Goal: Information Seeking & Learning: Find specific fact

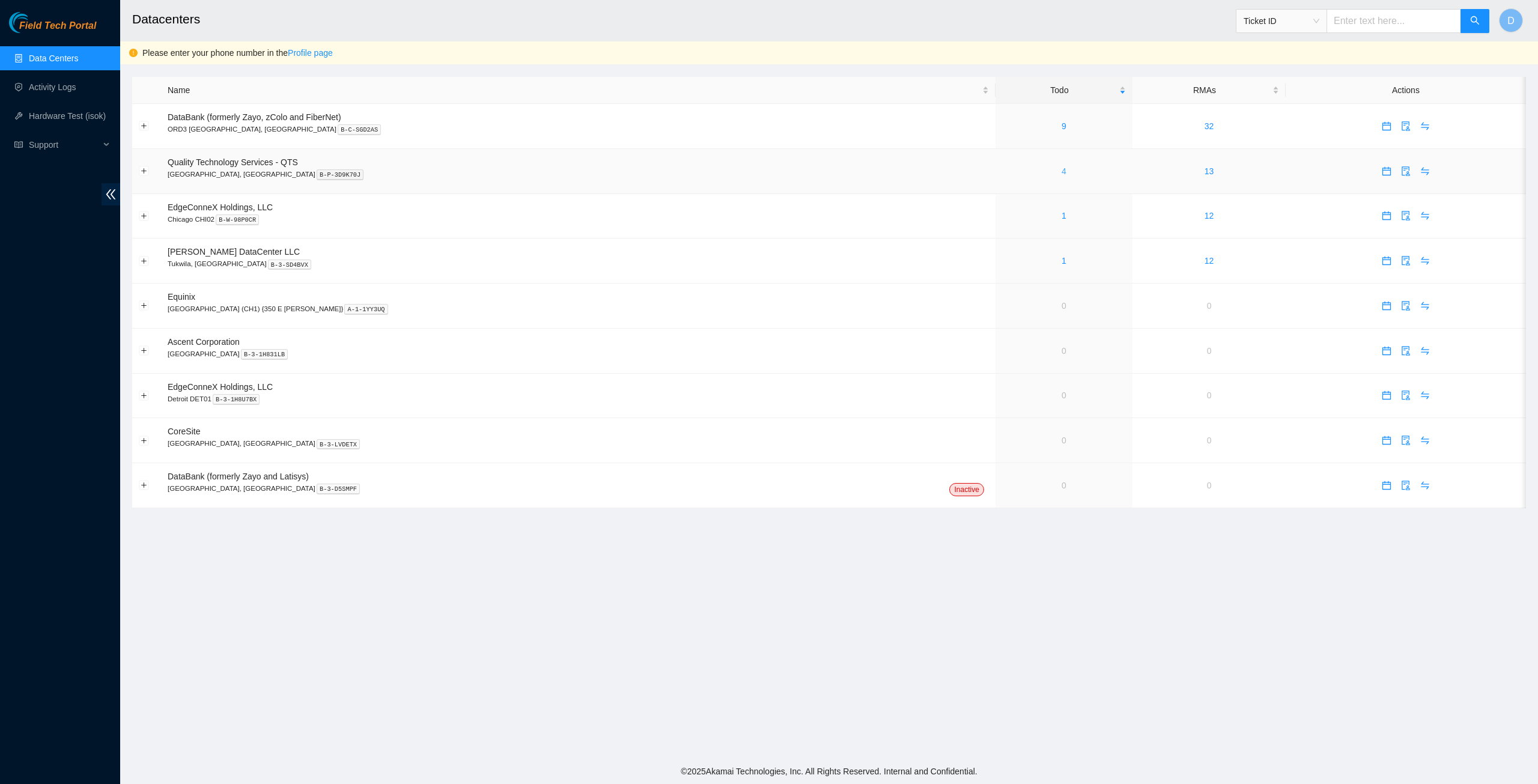
click at [1061, 174] on link "4" at bounding box center [1063, 171] width 5 height 10
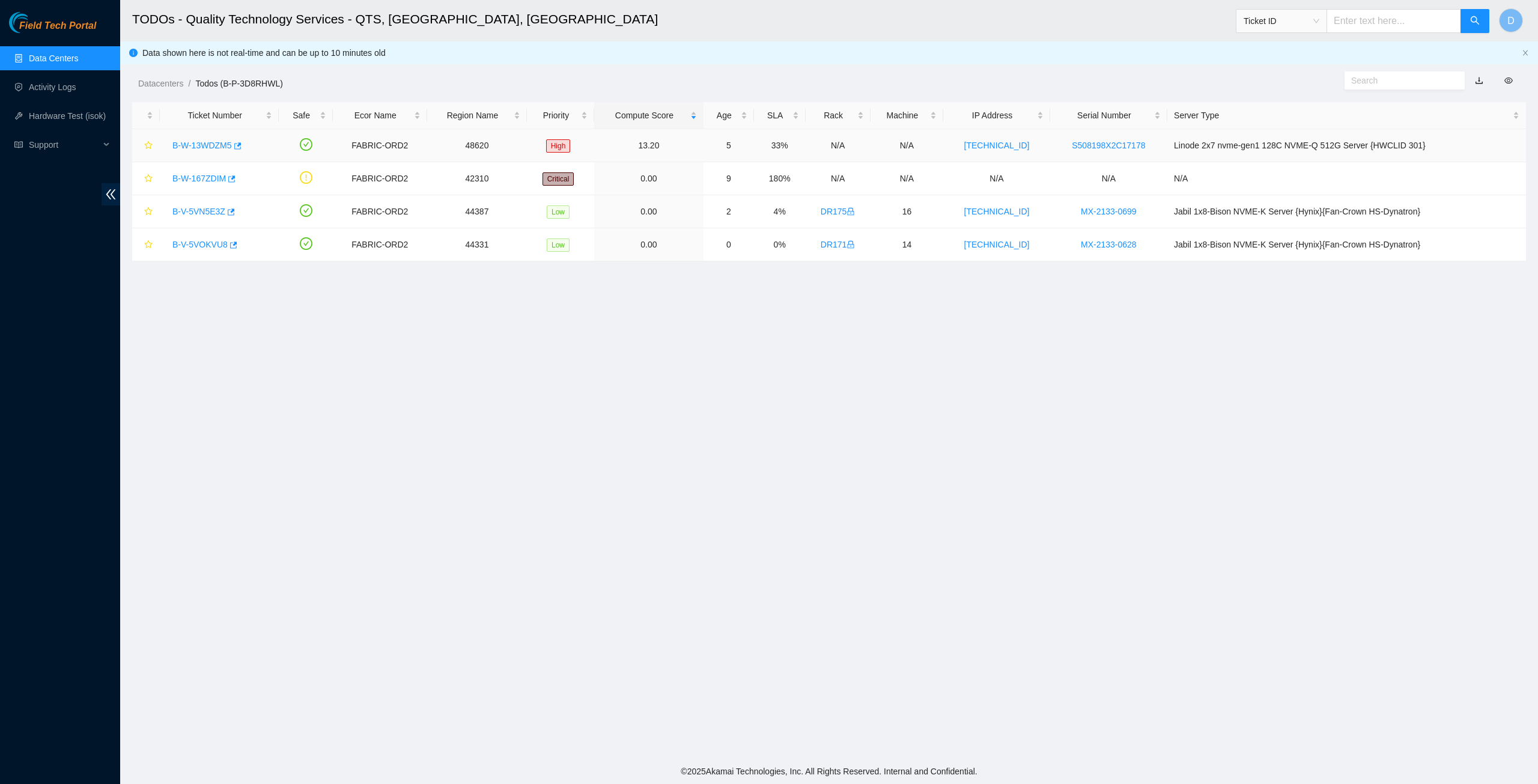
click at [1192, 152] on td "Linode 2x7 nvme-gen1 128C NVME-Q 512G Server {HWCLID 301}" at bounding box center [1346, 146] width 359 height 33
click at [212, 146] on link "B-W-13WDZM5" at bounding box center [201, 146] width 59 height 10
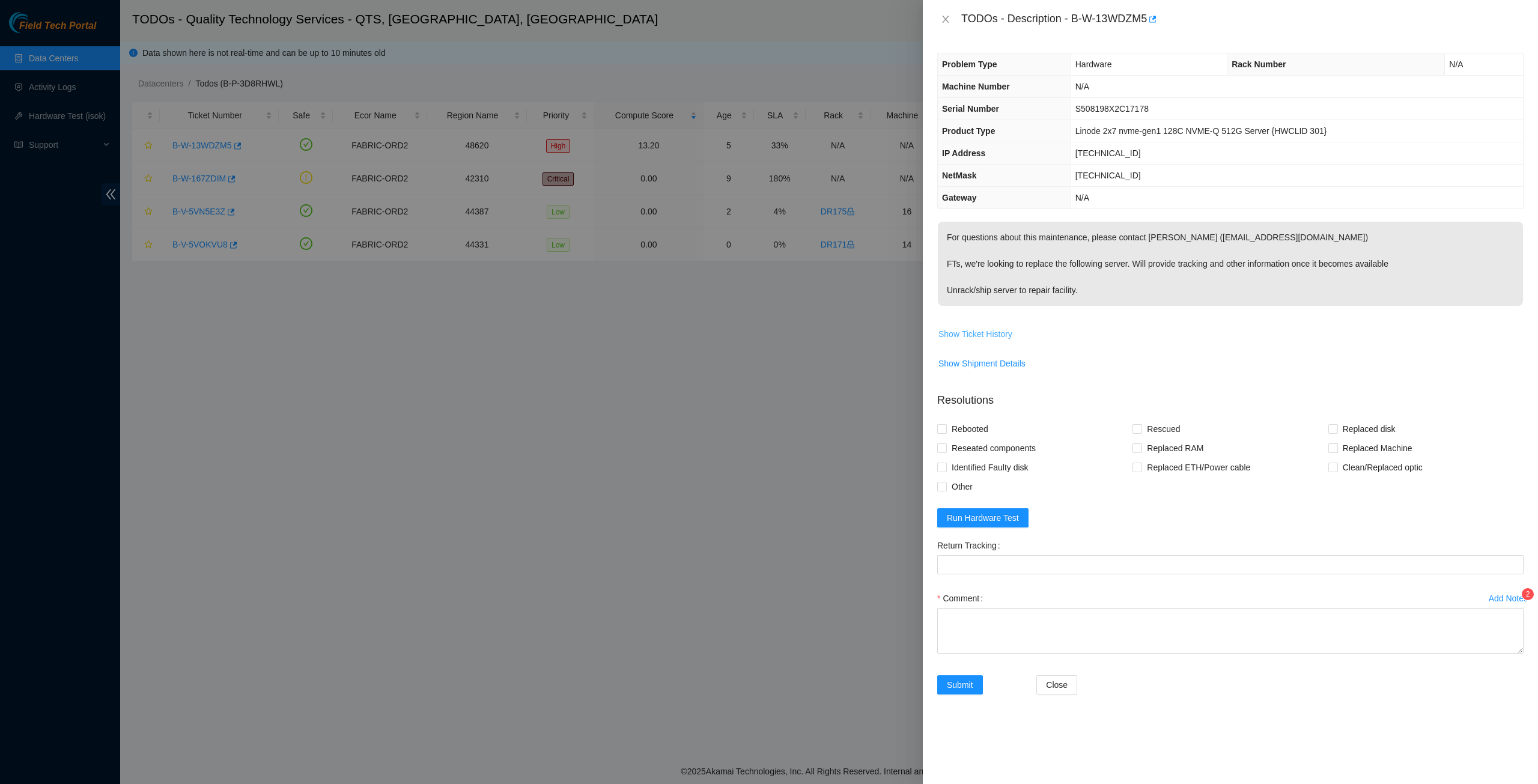
click at [958, 333] on span "Show Ticket History" at bounding box center [975, 334] width 74 height 14
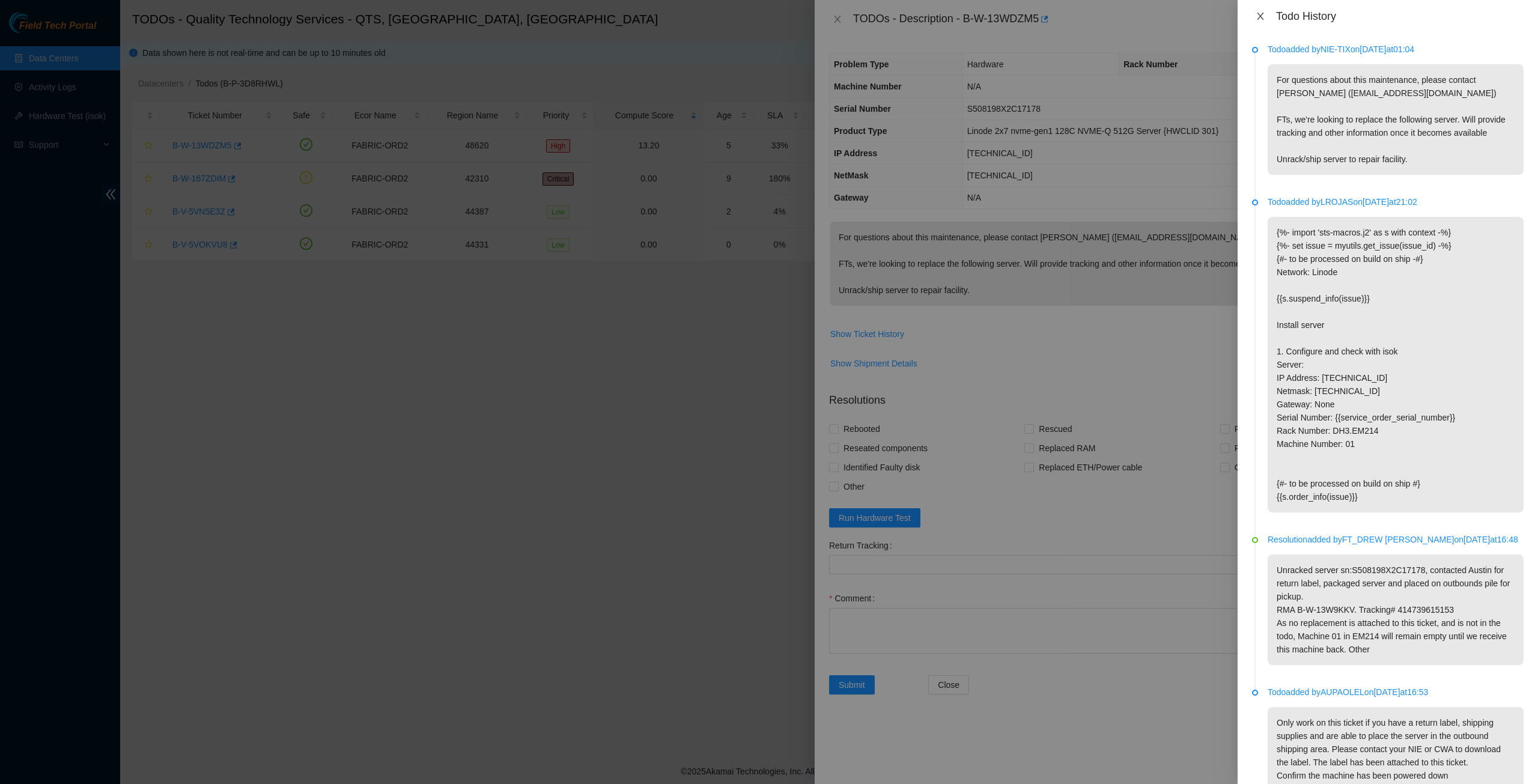
click at [1261, 20] on icon "close" at bounding box center [1260, 17] width 10 height 10
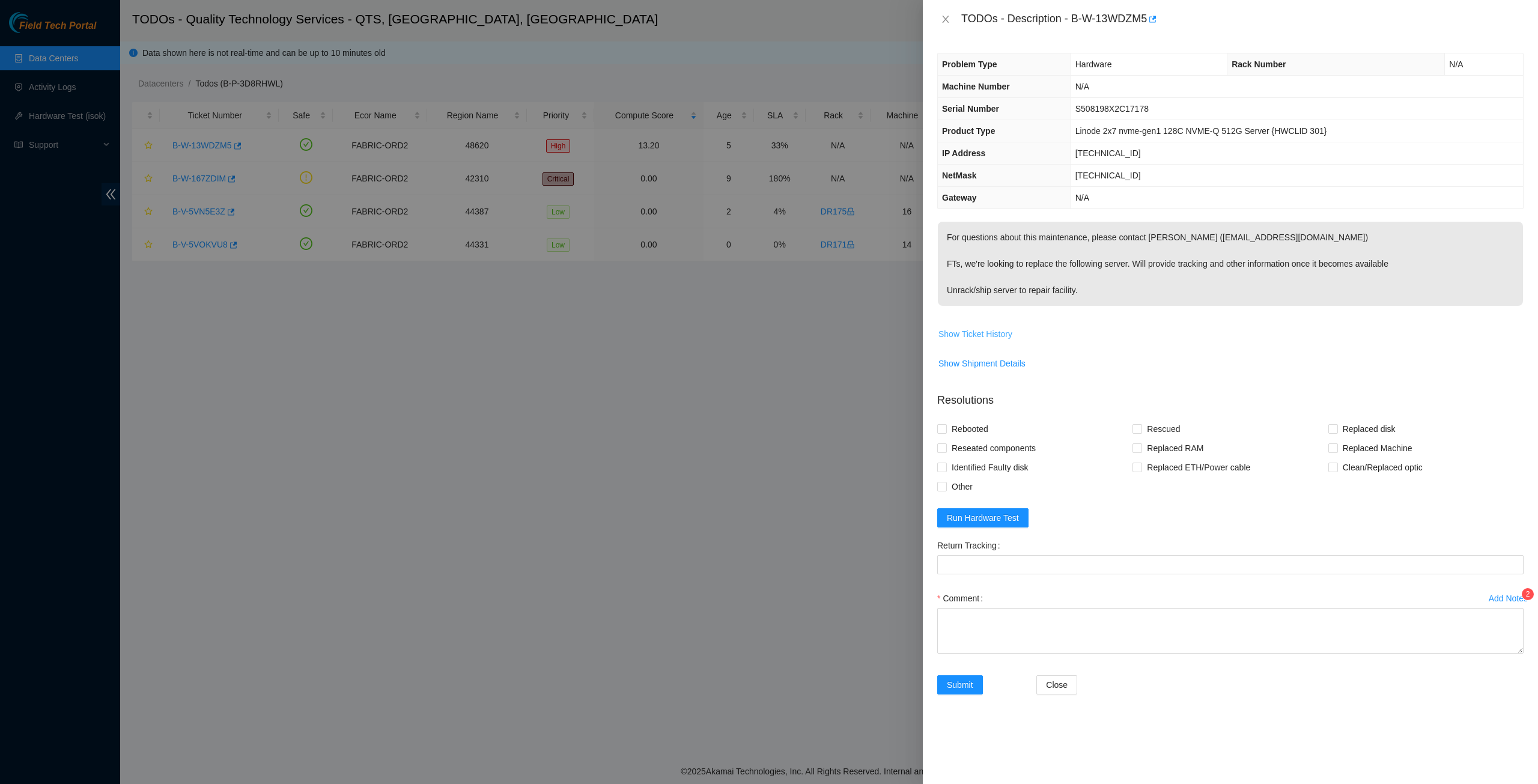
click at [984, 331] on span "Show Ticket History" at bounding box center [975, 334] width 74 height 14
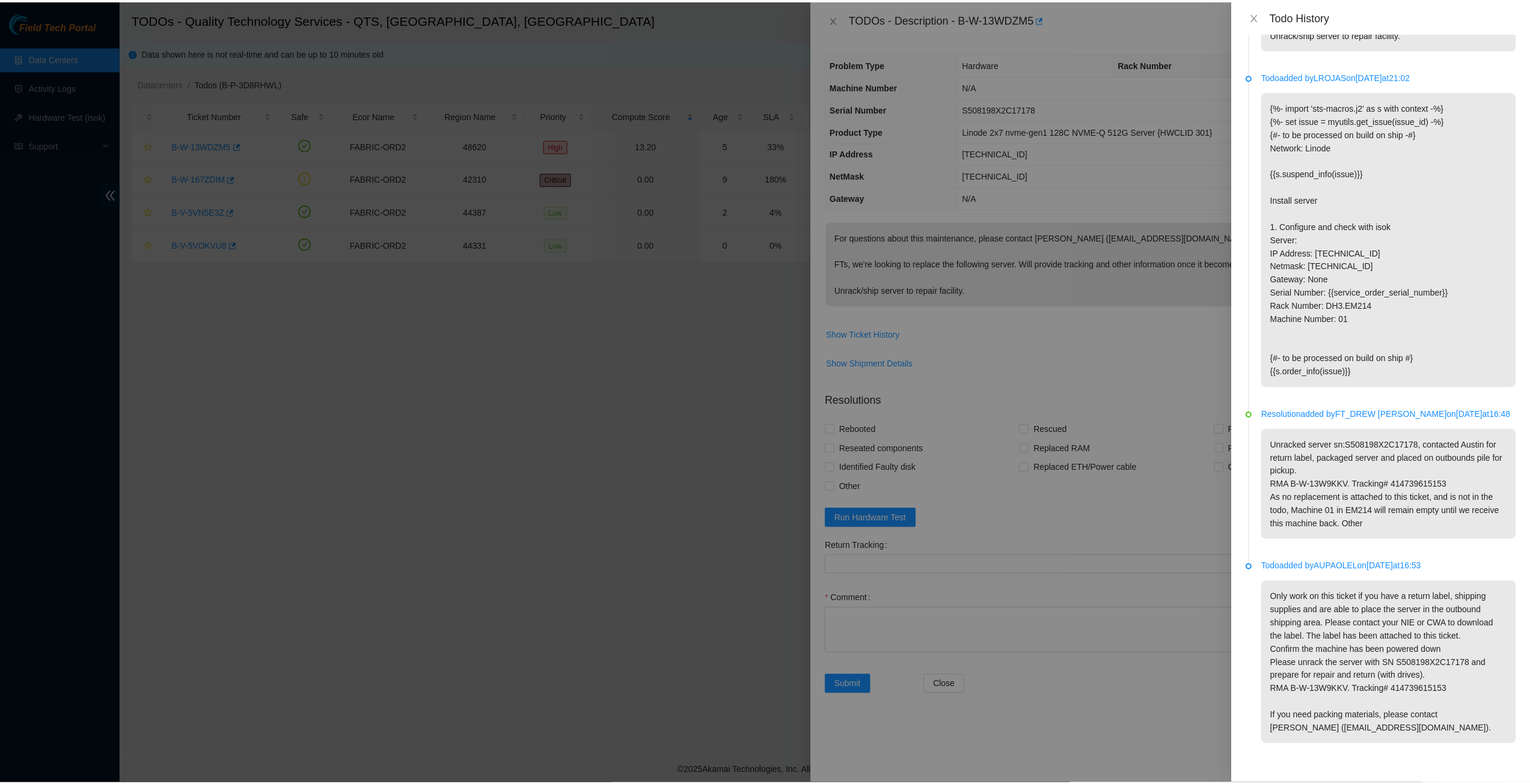
scroll to position [218, 0]
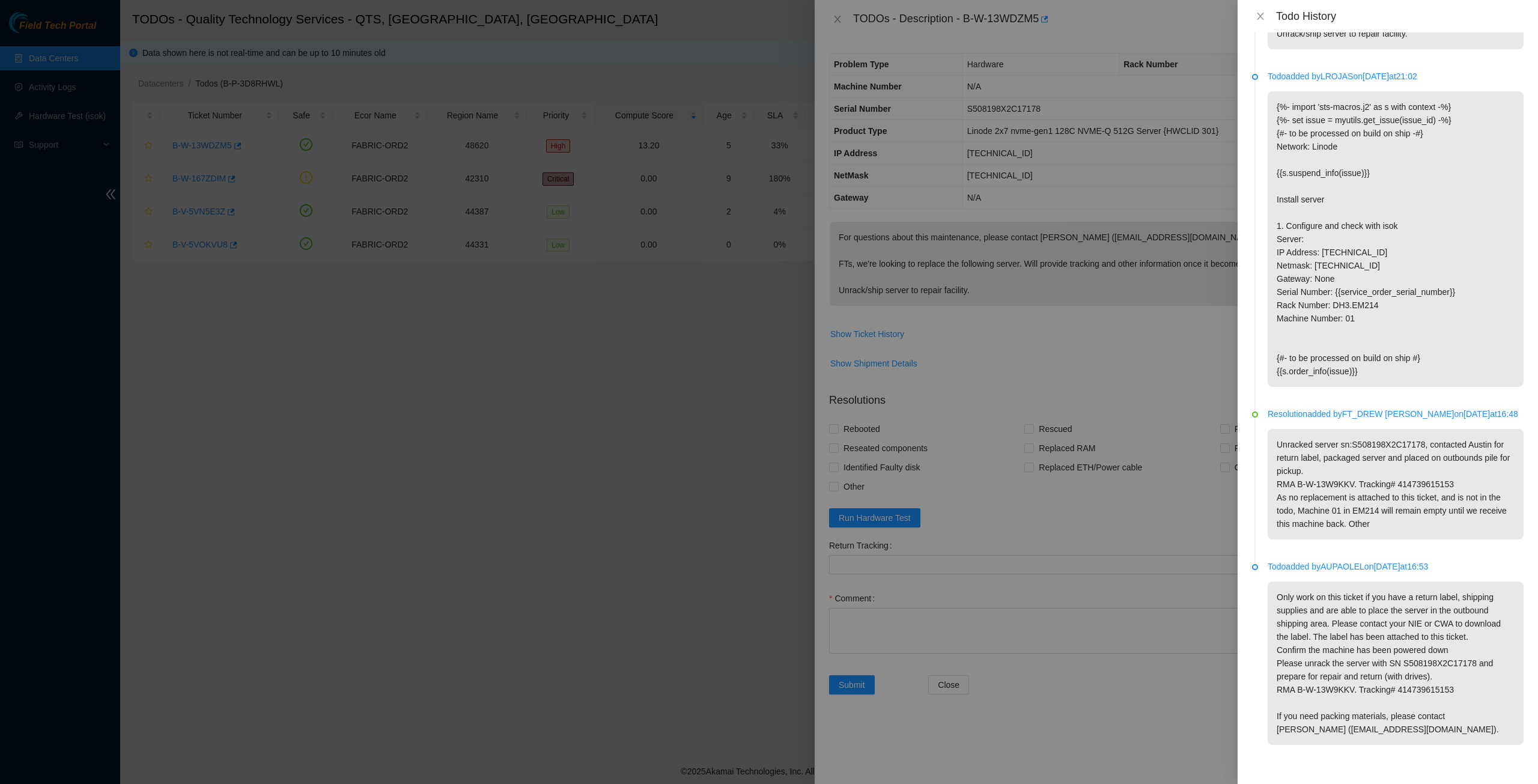
click at [1165, 352] on div at bounding box center [769, 392] width 1538 height 784
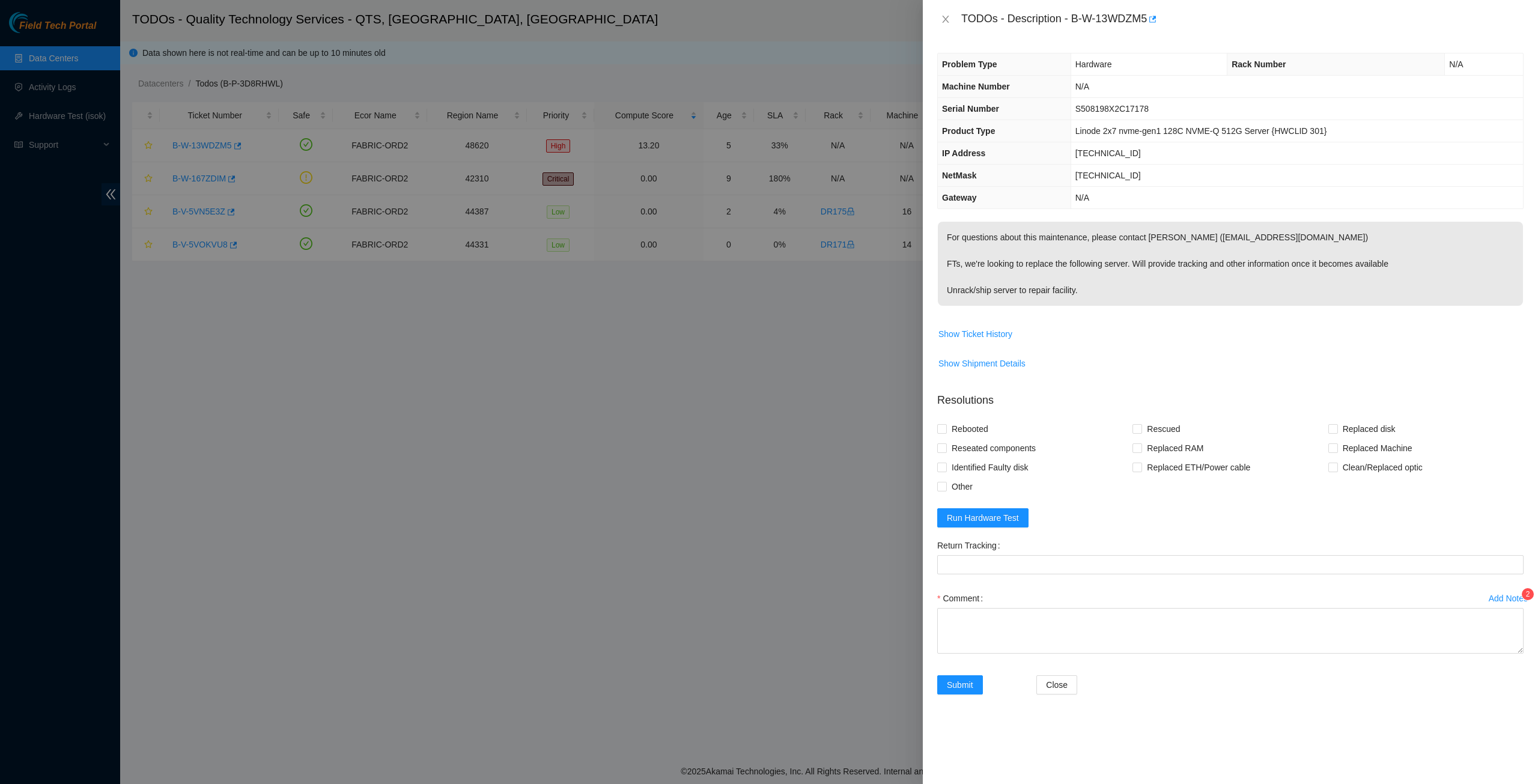
click at [531, 393] on div at bounding box center [769, 392] width 1538 height 784
click at [57, 64] on div at bounding box center [769, 392] width 1538 height 784
drag, startPoint x: 947, startPoint y: 18, endPoint x: 835, endPoint y: 32, distance: 112.9
click at [947, 18] on icon "close" at bounding box center [945, 19] width 10 height 10
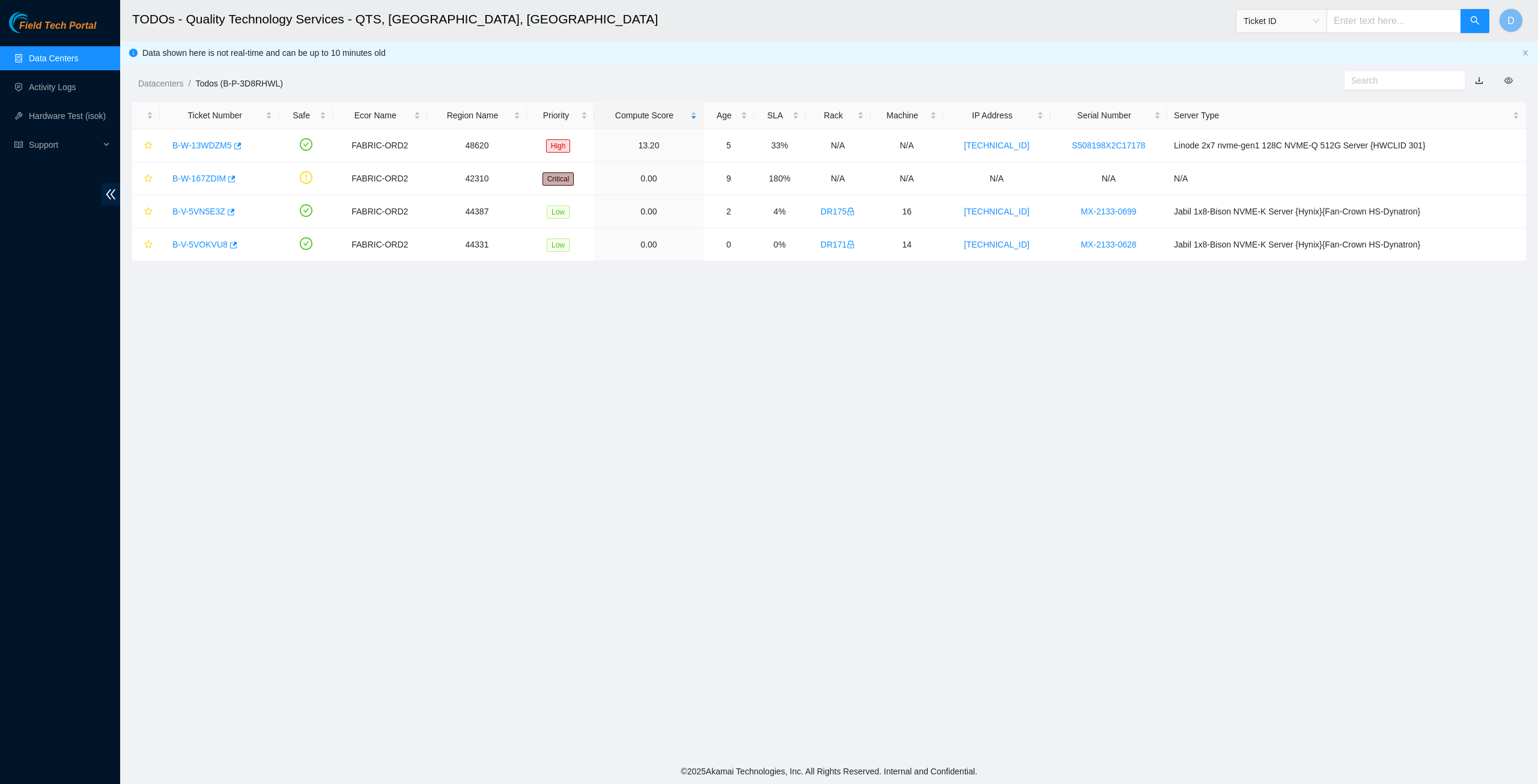
click at [72, 62] on link "Data Centers" at bounding box center [53, 58] width 50 height 10
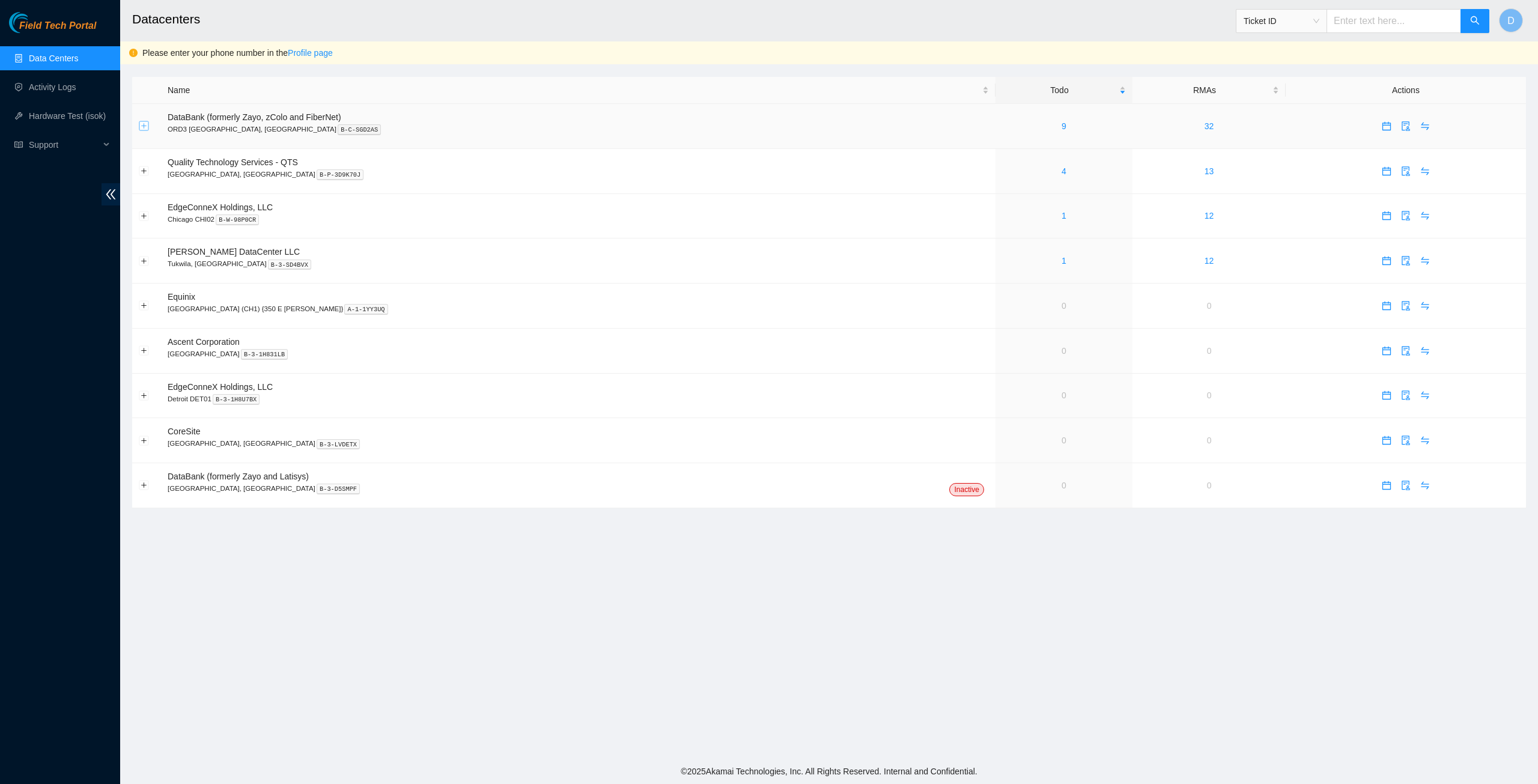
click at [146, 129] on button "Expand row" at bounding box center [144, 126] width 10 height 10
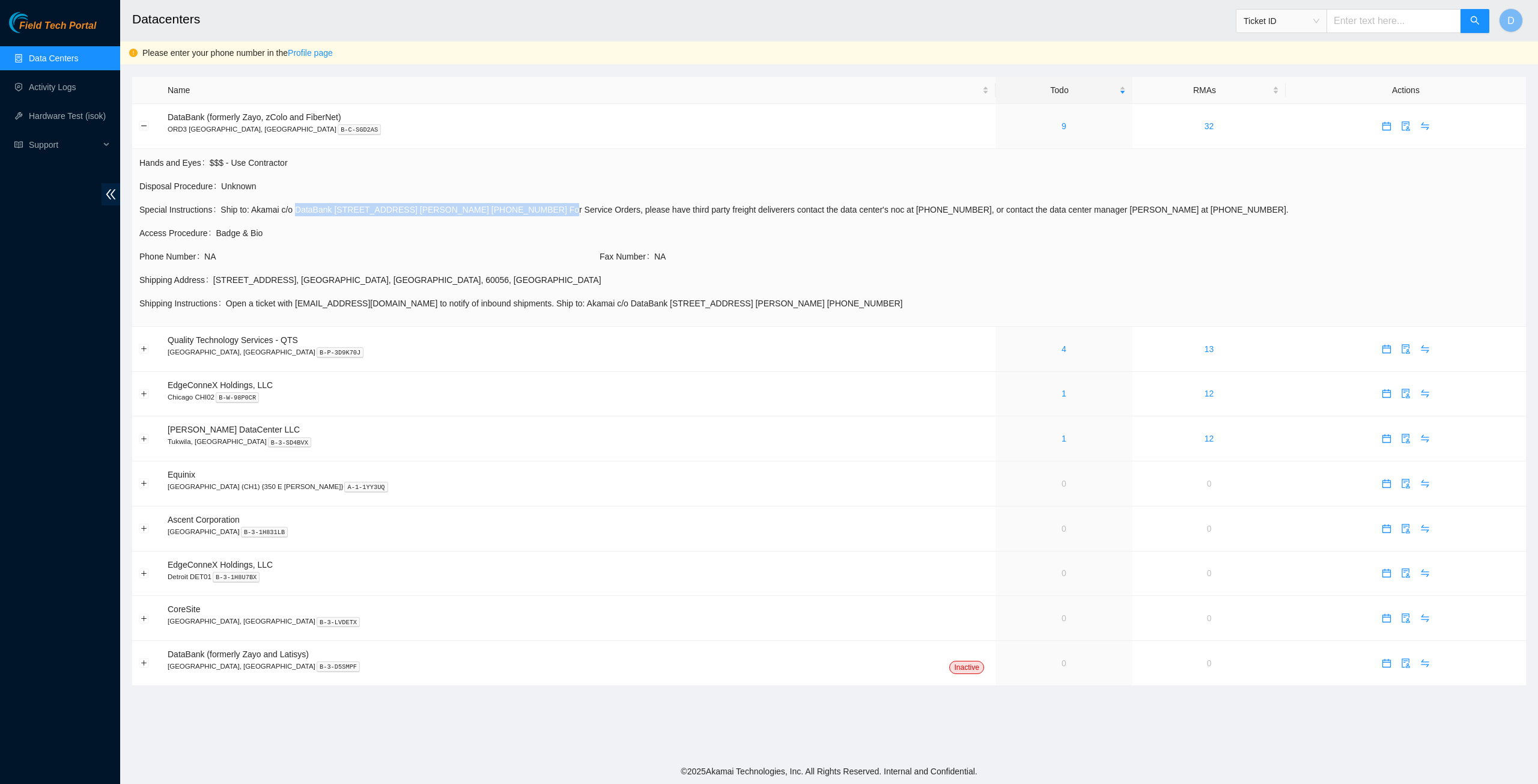
drag, startPoint x: 295, startPoint y: 208, endPoint x: 507, endPoint y: 215, distance: 212.1
click at [511, 217] on td "Special Instructions Ship to: Akamai c/o DataBank [STREET_ADDRESS] [PERSON_NAME…" at bounding box center [829, 214] width 1381 height 23
click at [148, 125] on button "Collapse row" at bounding box center [144, 126] width 10 height 10
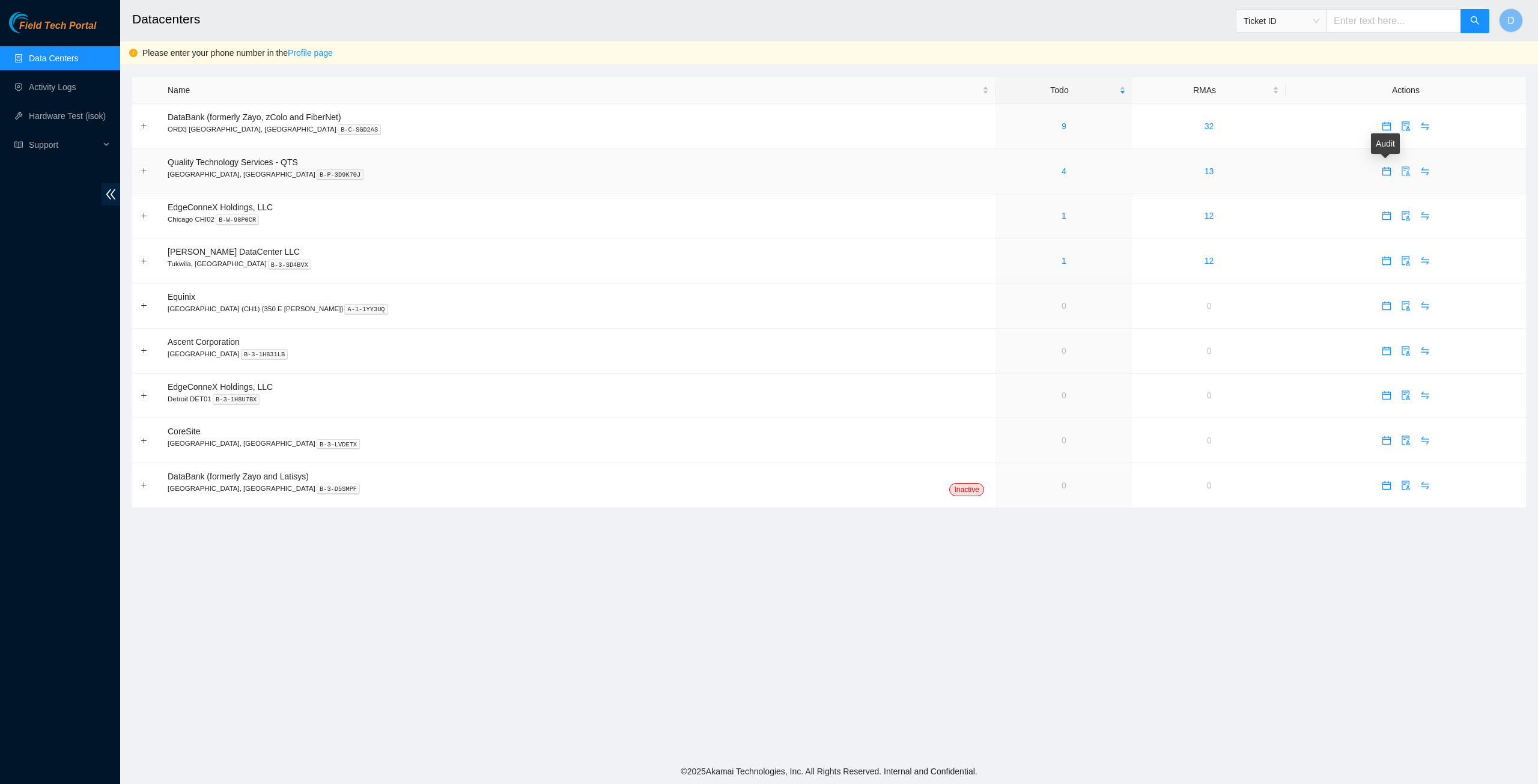
click at [1401, 173] on icon "audit" at bounding box center [1406, 171] width 10 height 10
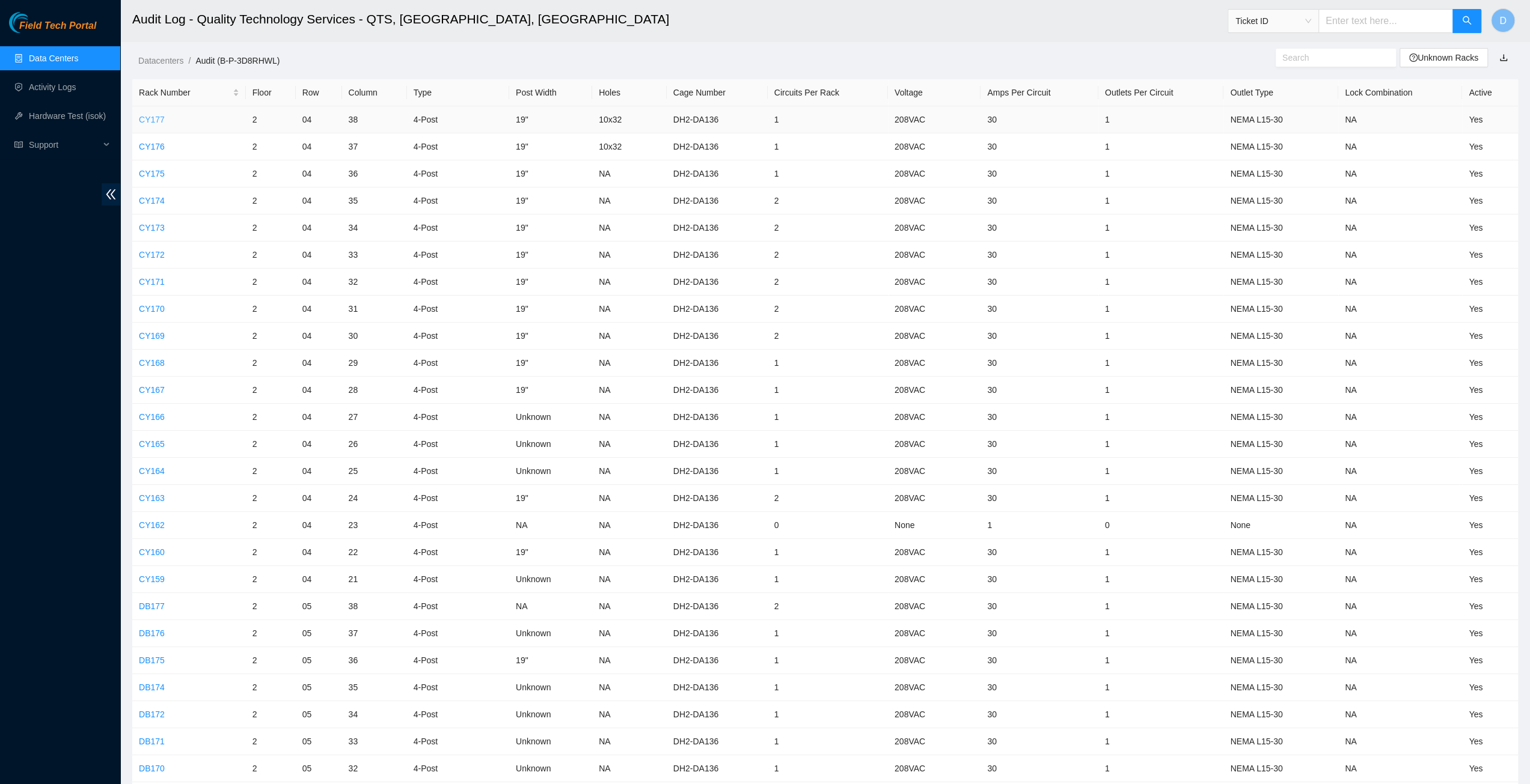
click at [152, 123] on link "CY177" at bounding box center [152, 119] width 26 height 10
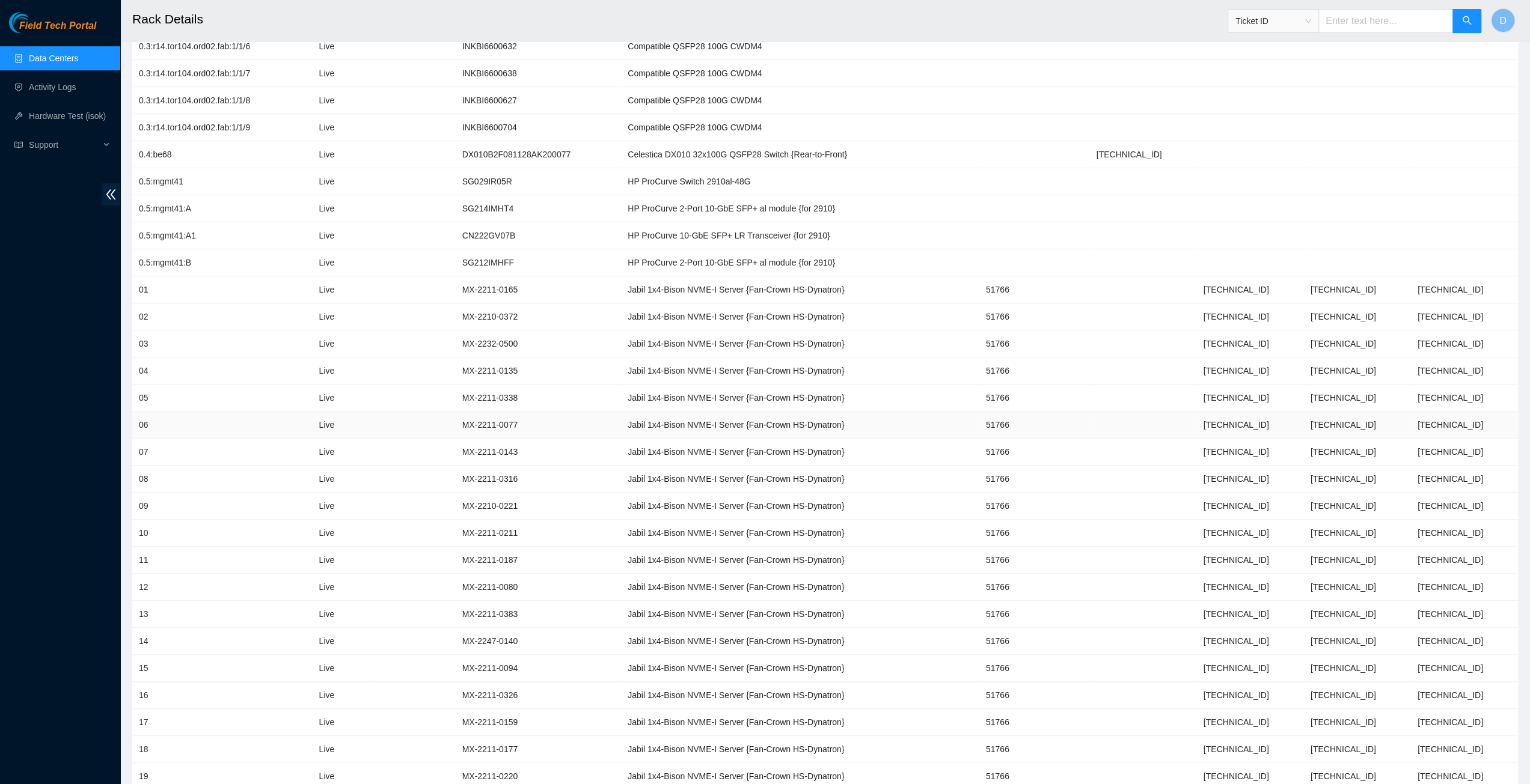
scroll to position [661, 0]
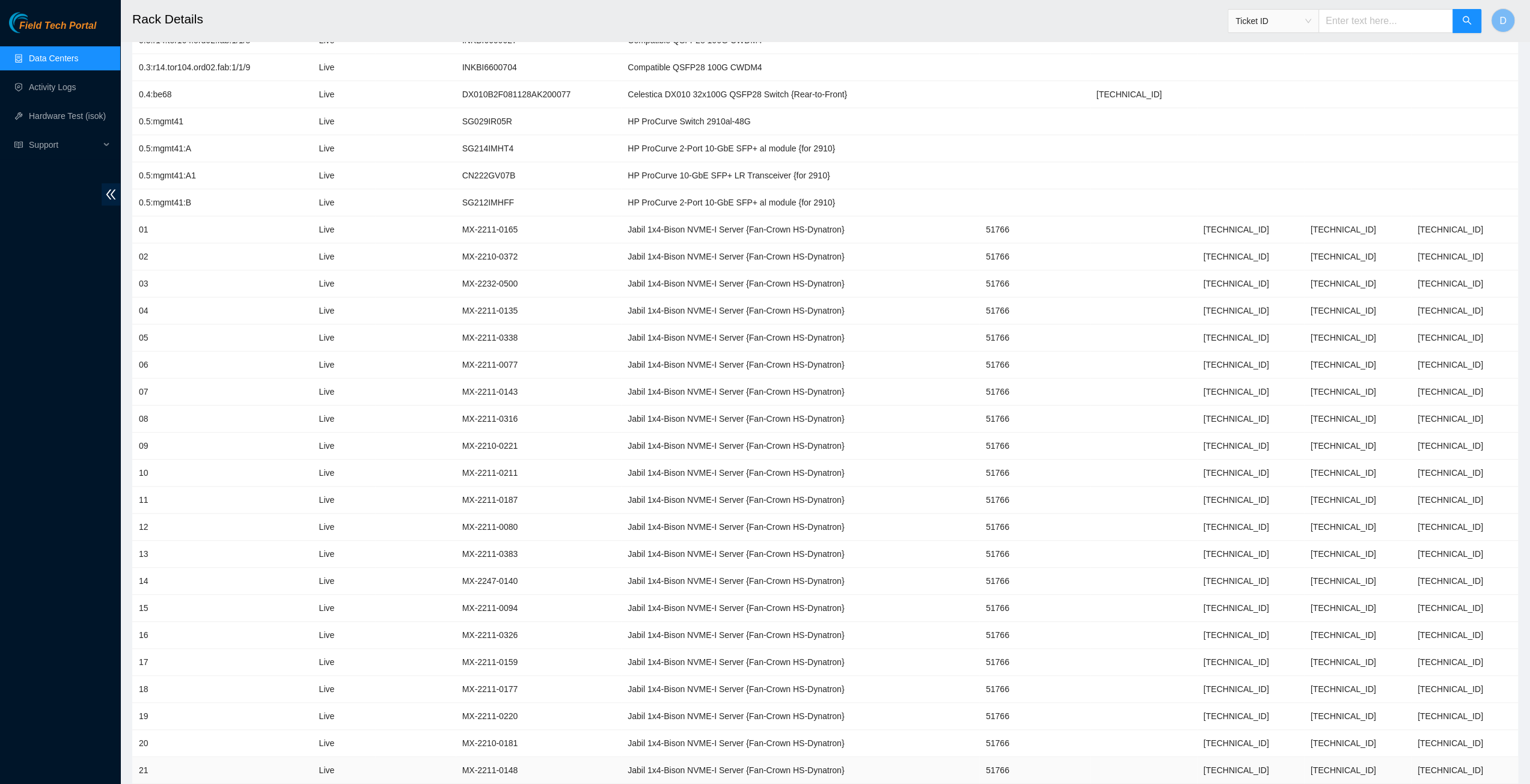
drag, startPoint x: 705, startPoint y: 780, endPoint x: 786, endPoint y: 766, distance: 82.2
click at [777, 773] on main "Rack Details Ticket ID D Datacenters / Rack (B-P-3D8RHWL) / CY177 / Rack Info M…" at bounding box center [825, 67] width 1409 height 1456
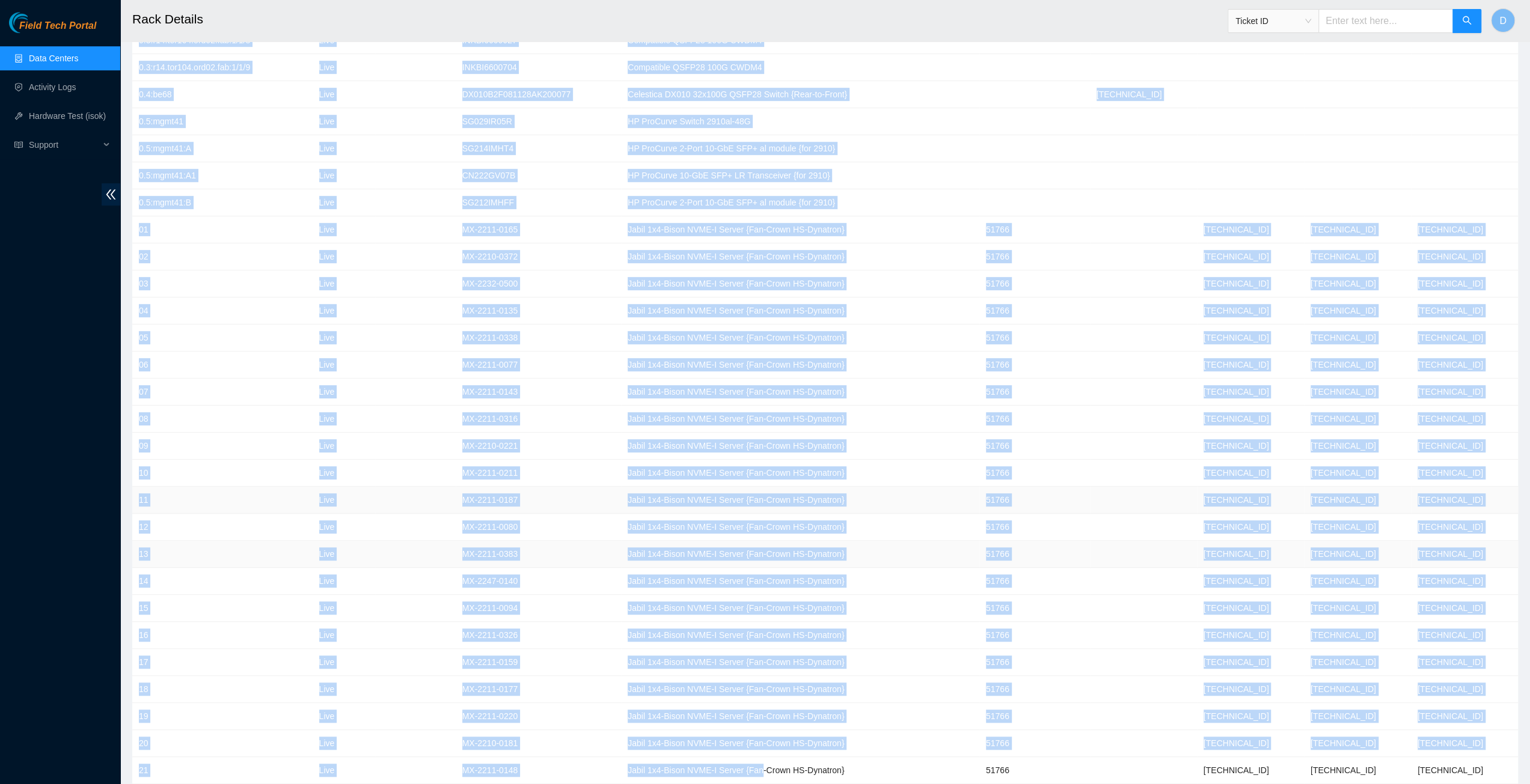
click at [1037, 492] on td "51766" at bounding box center [1034, 500] width 111 height 27
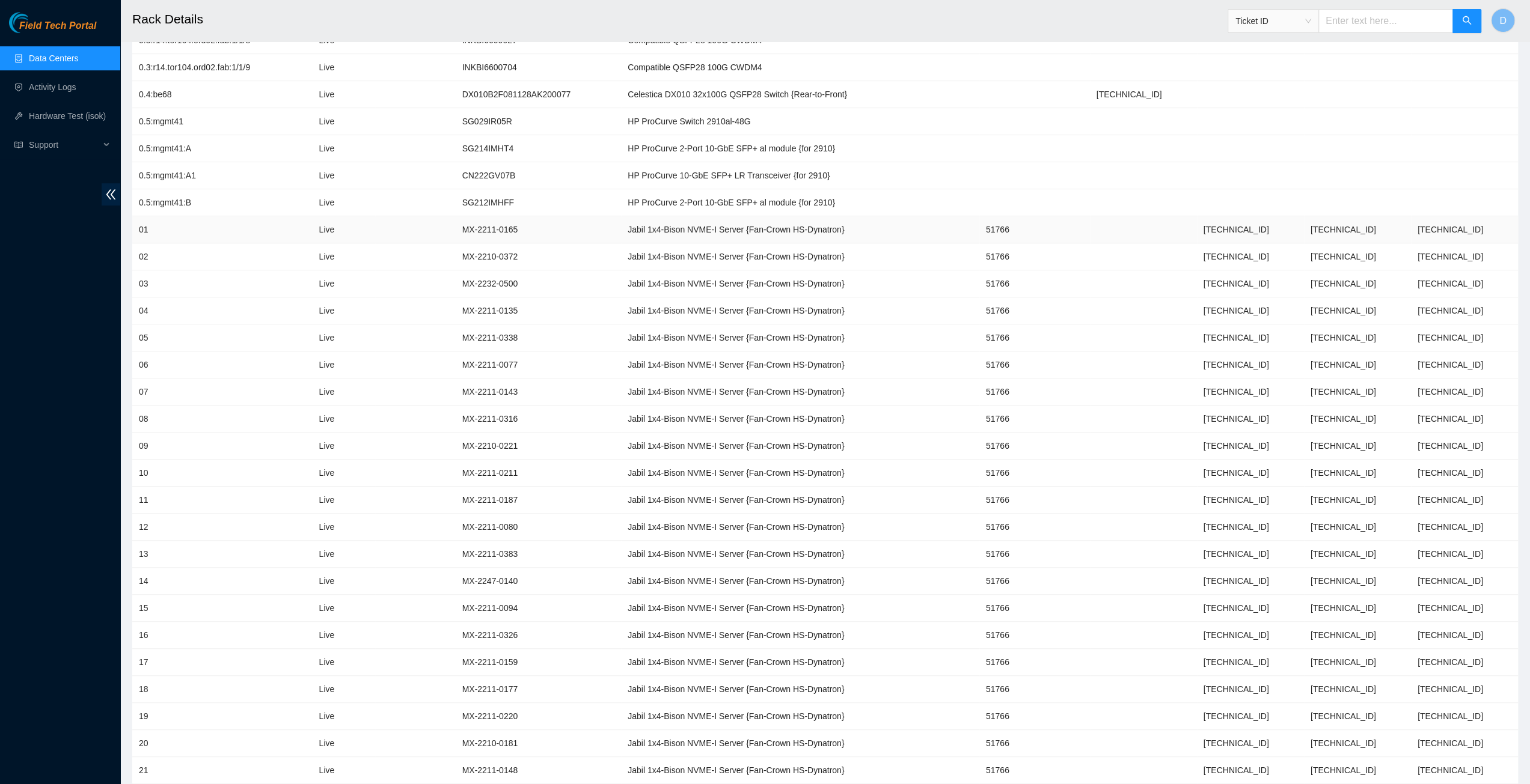
click at [515, 223] on td "MX-2211-0165" at bounding box center [539, 230] width 166 height 27
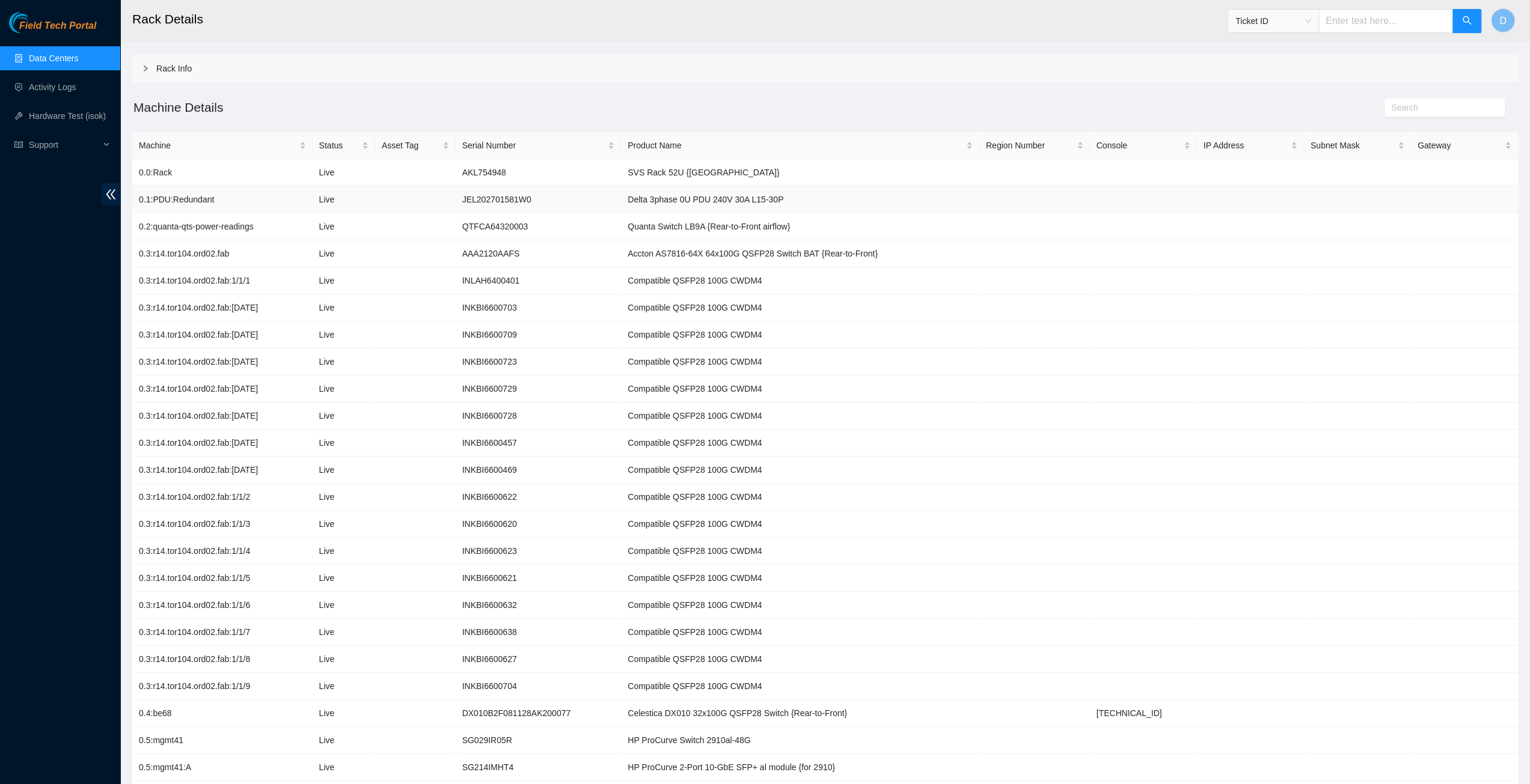
scroll to position [0, 0]
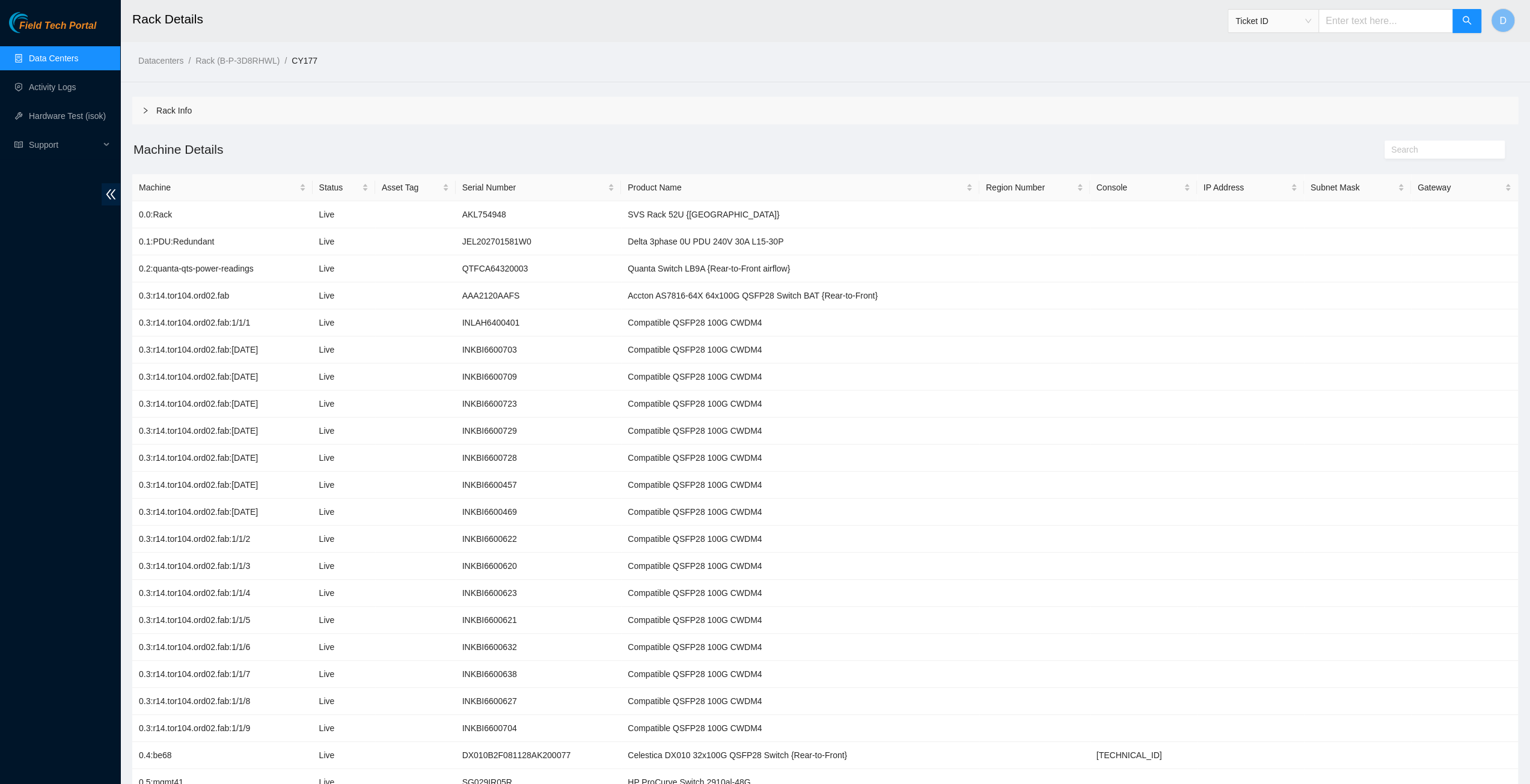
click at [148, 110] on icon "right" at bounding box center [145, 110] width 7 height 7
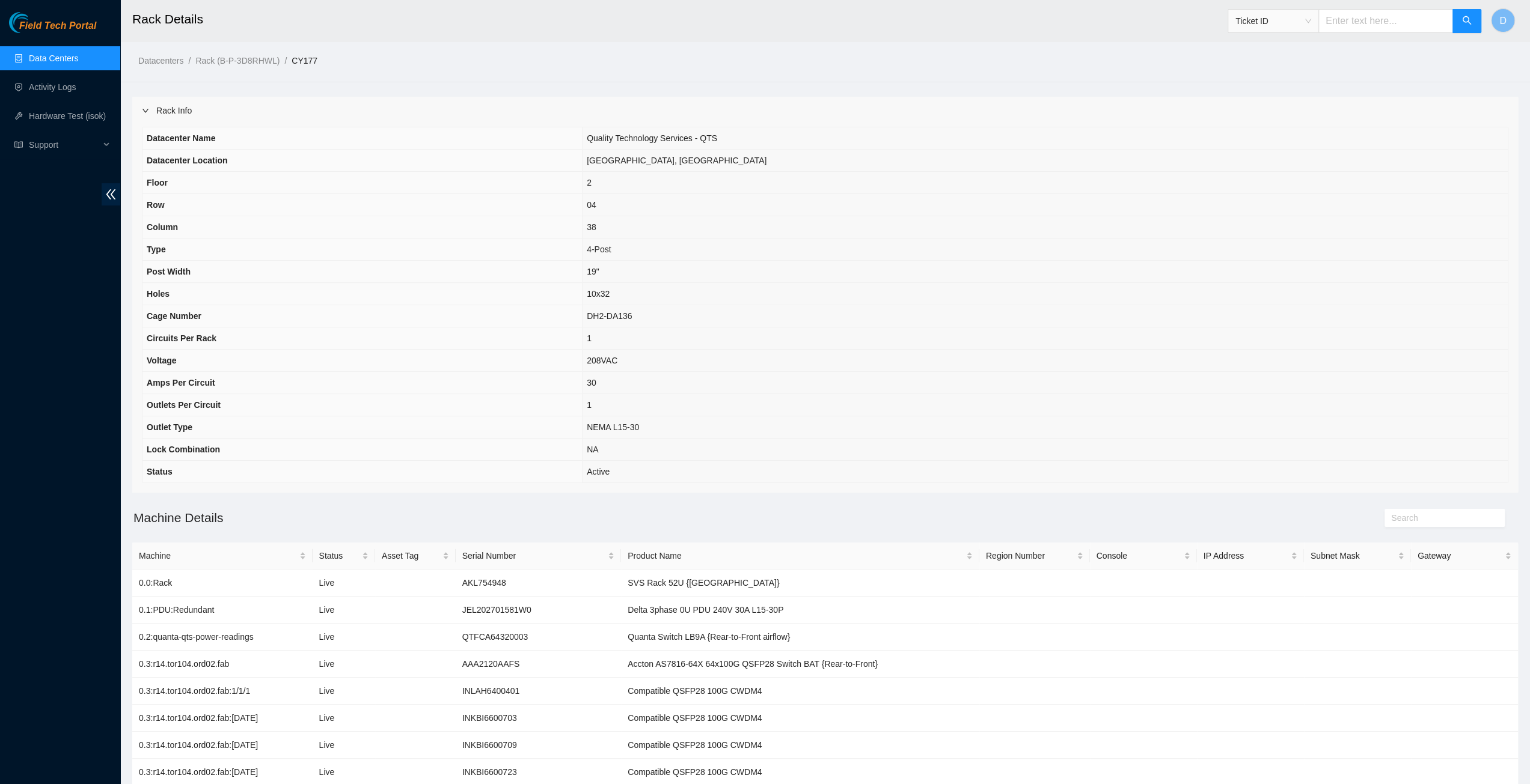
click at [148, 110] on icon "right" at bounding box center [146, 111] width 6 height 4
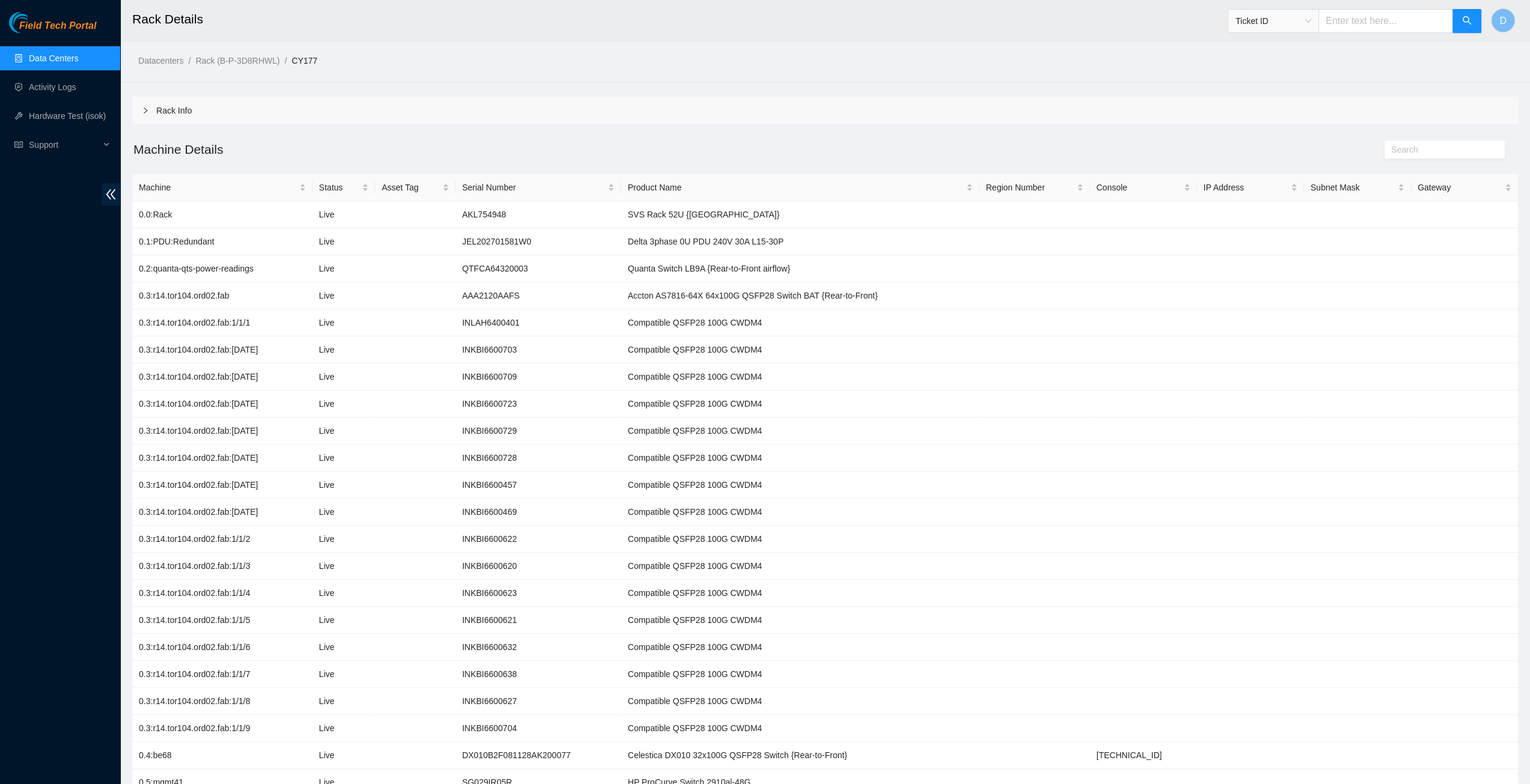
click at [75, 53] on link "Data Centers" at bounding box center [53, 58] width 50 height 10
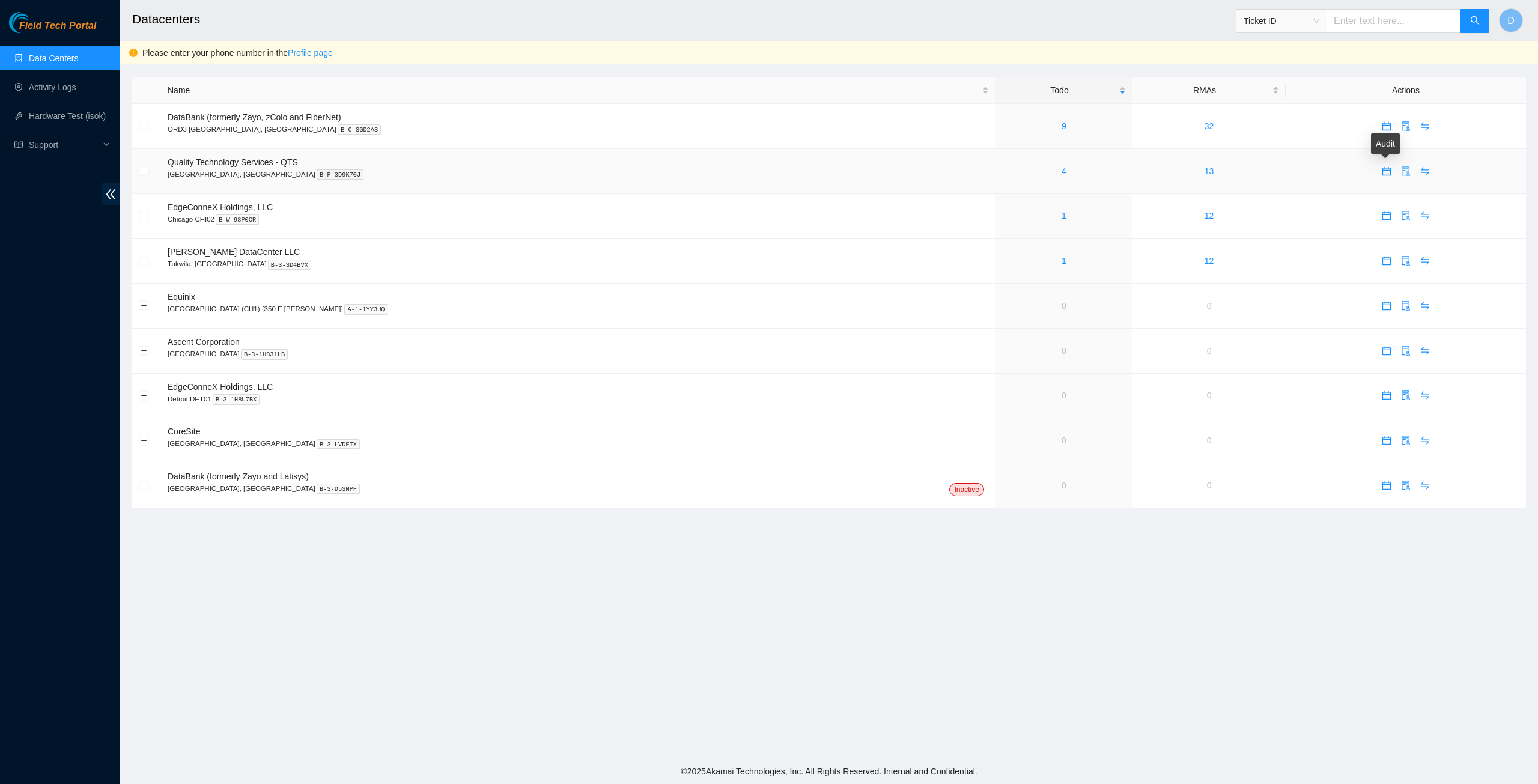
click at [1401, 172] on icon "audit" at bounding box center [1406, 171] width 10 height 10
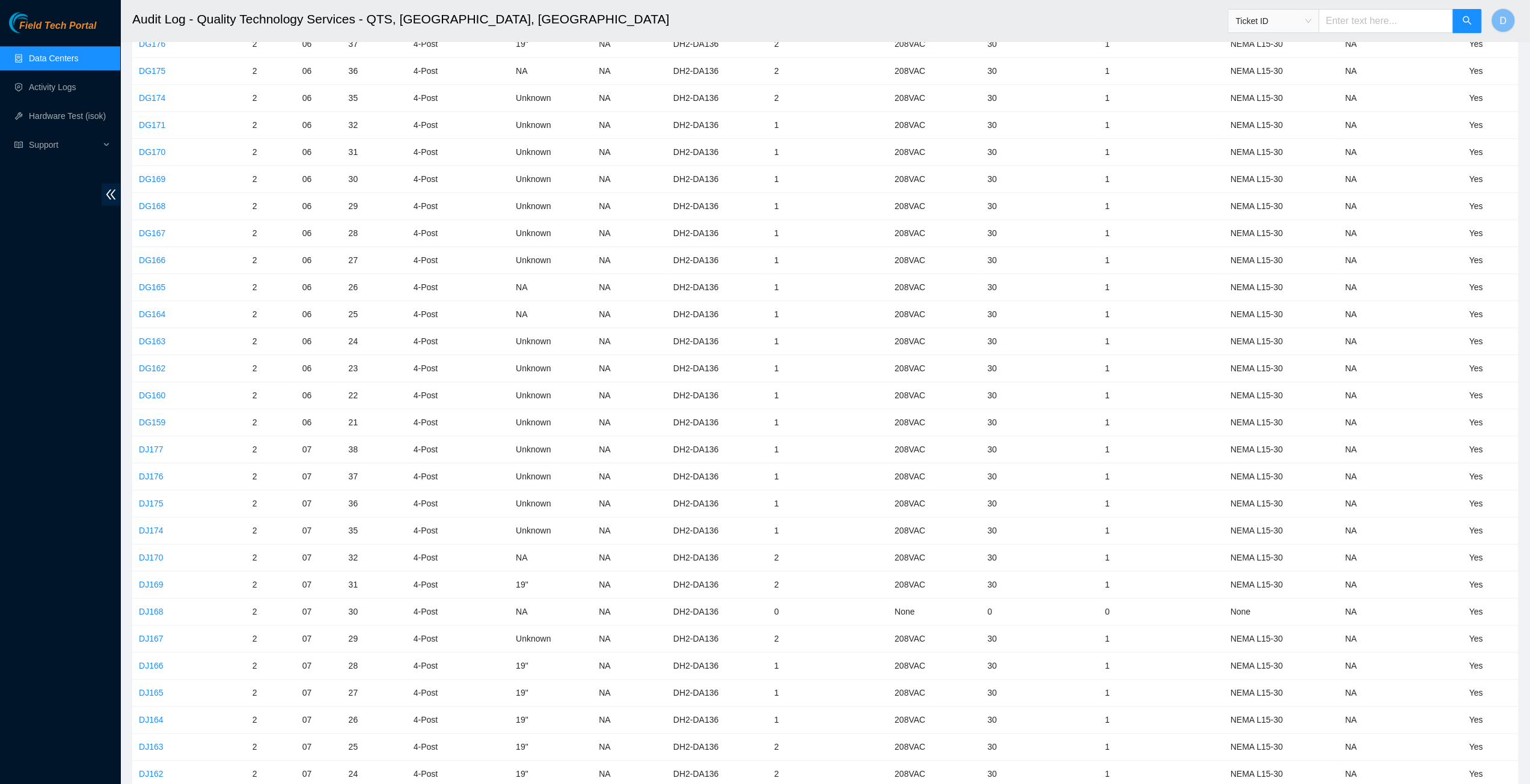
scroll to position [1081, 0]
click at [156, 412] on link "DG159" at bounding box center [152, 417] width 26 height 10
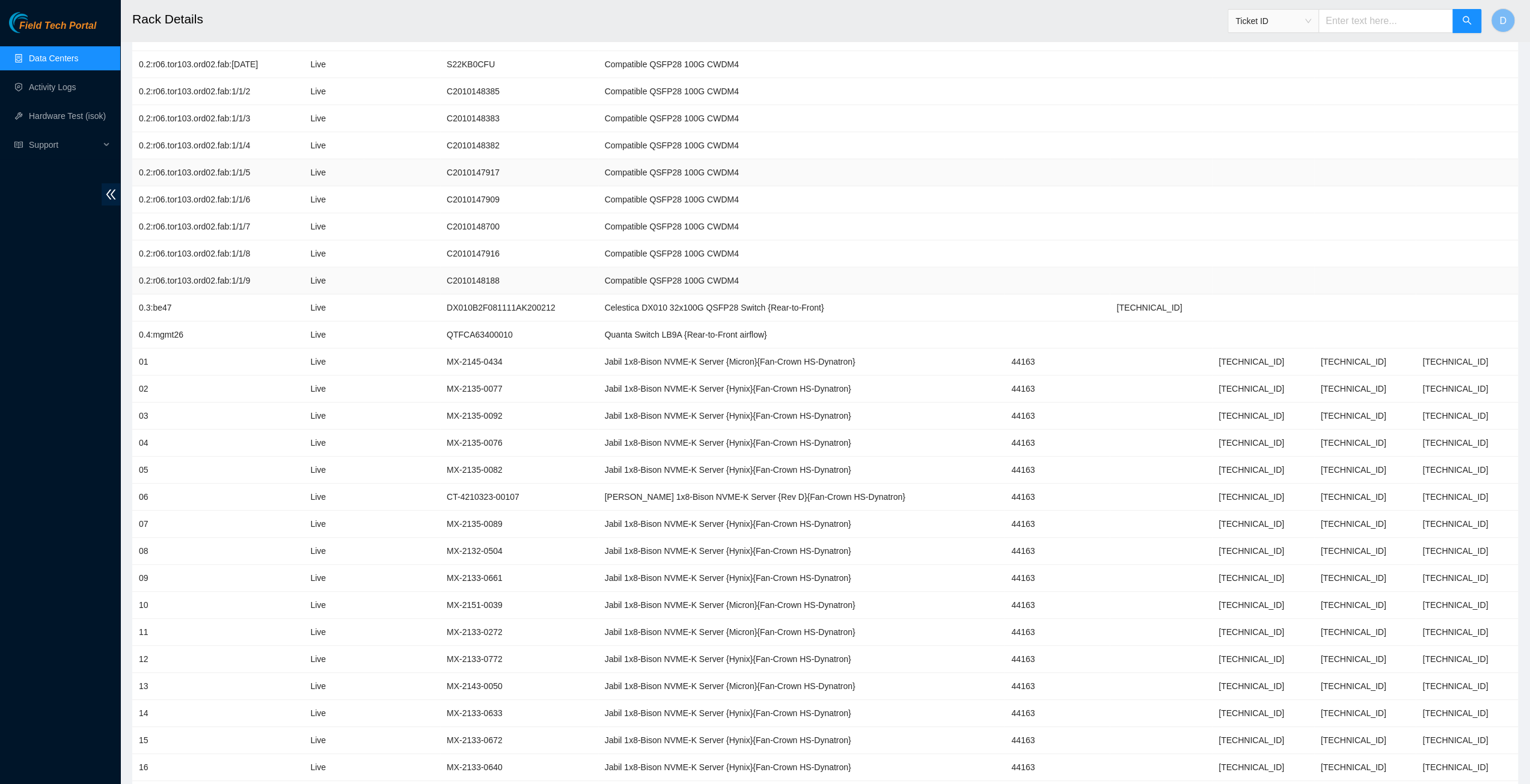
scroll to position [540, 0]
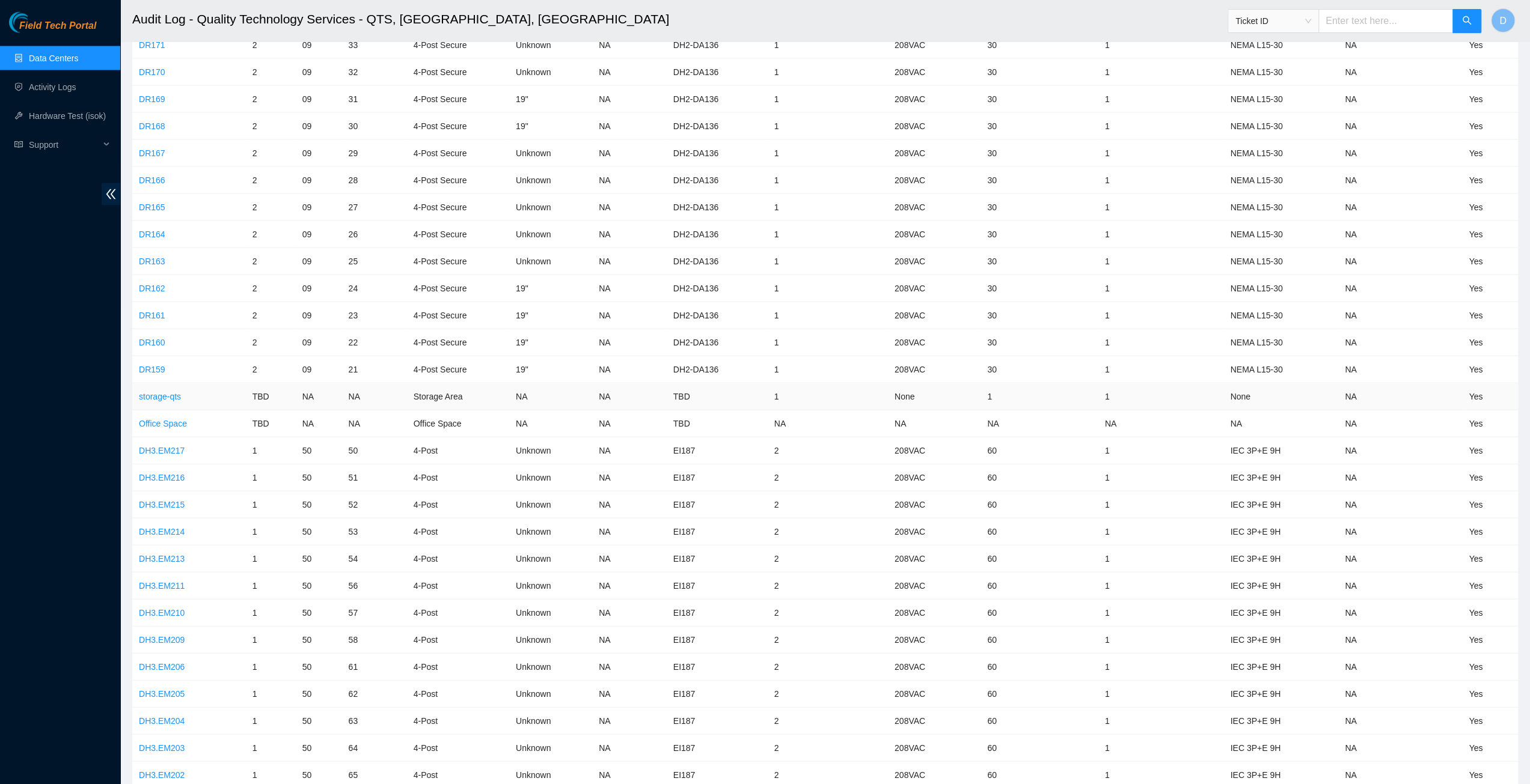
scroll to position [2642, 0]
click at [169, 527] on link "DH3.EM209" at bounding box center [161, 531] width 46 height 10
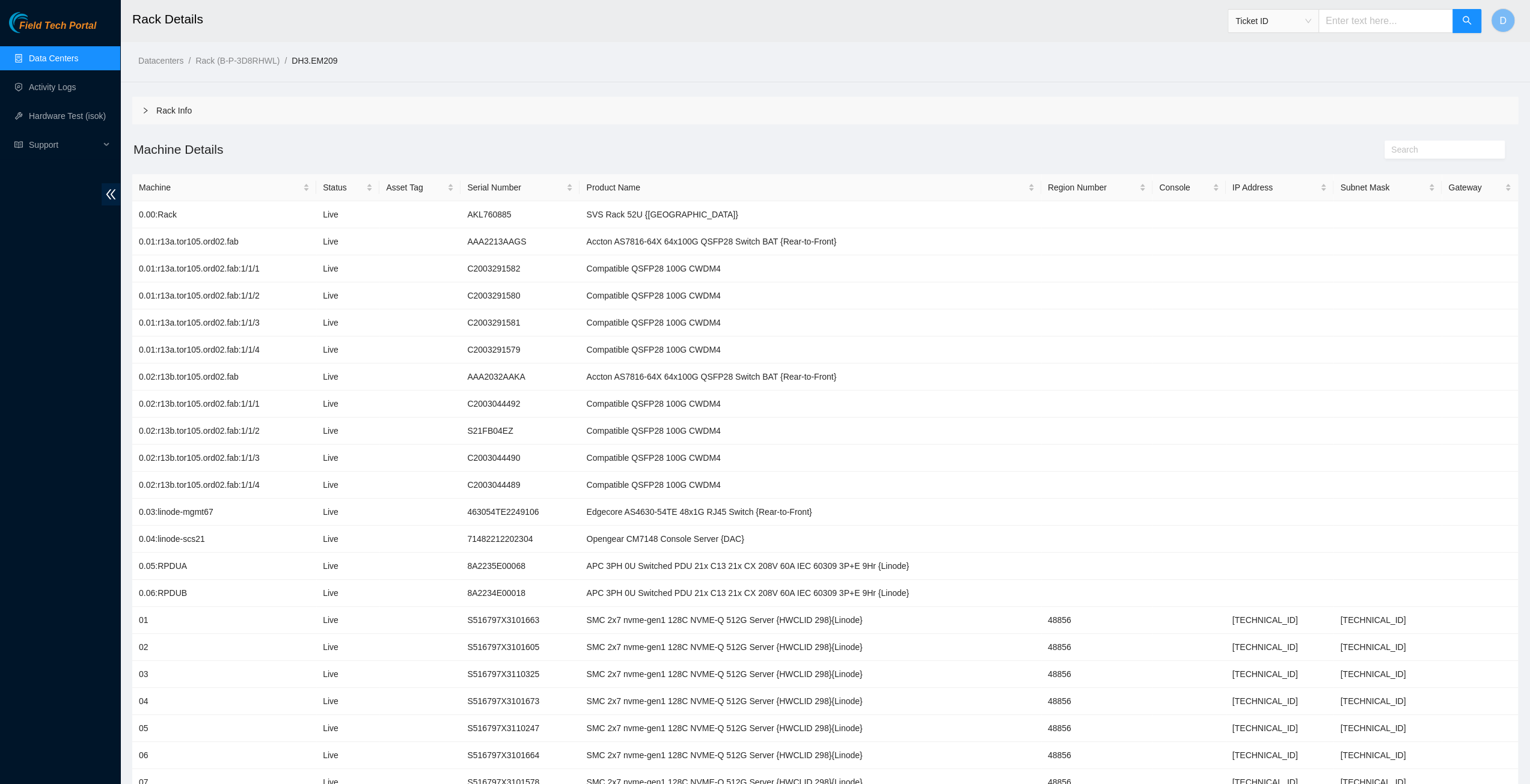
click at [1285, 21] on span "Ticket ID" at bounding box center [1273, 20] width 76 height 18
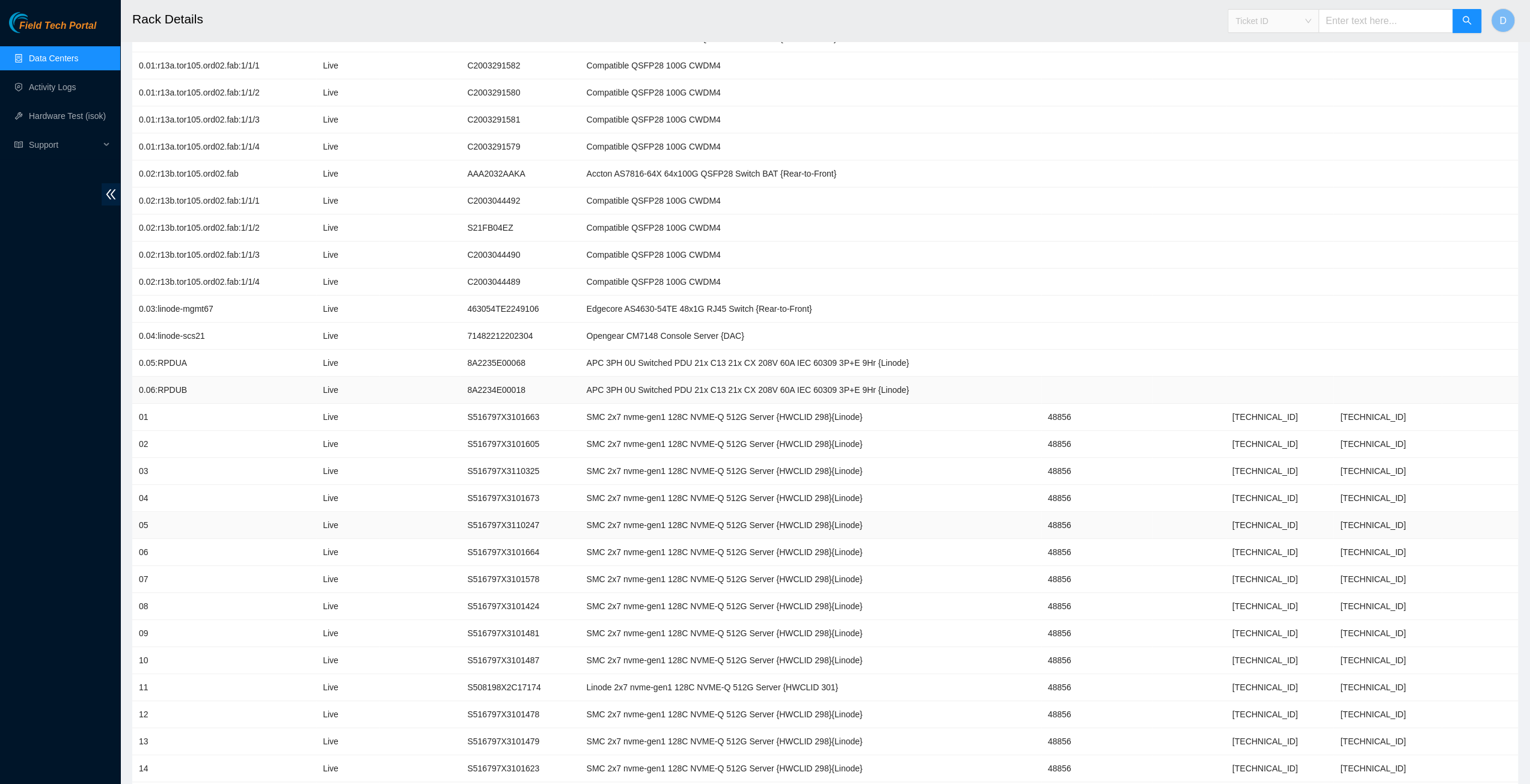
scroll to position [360, 0]
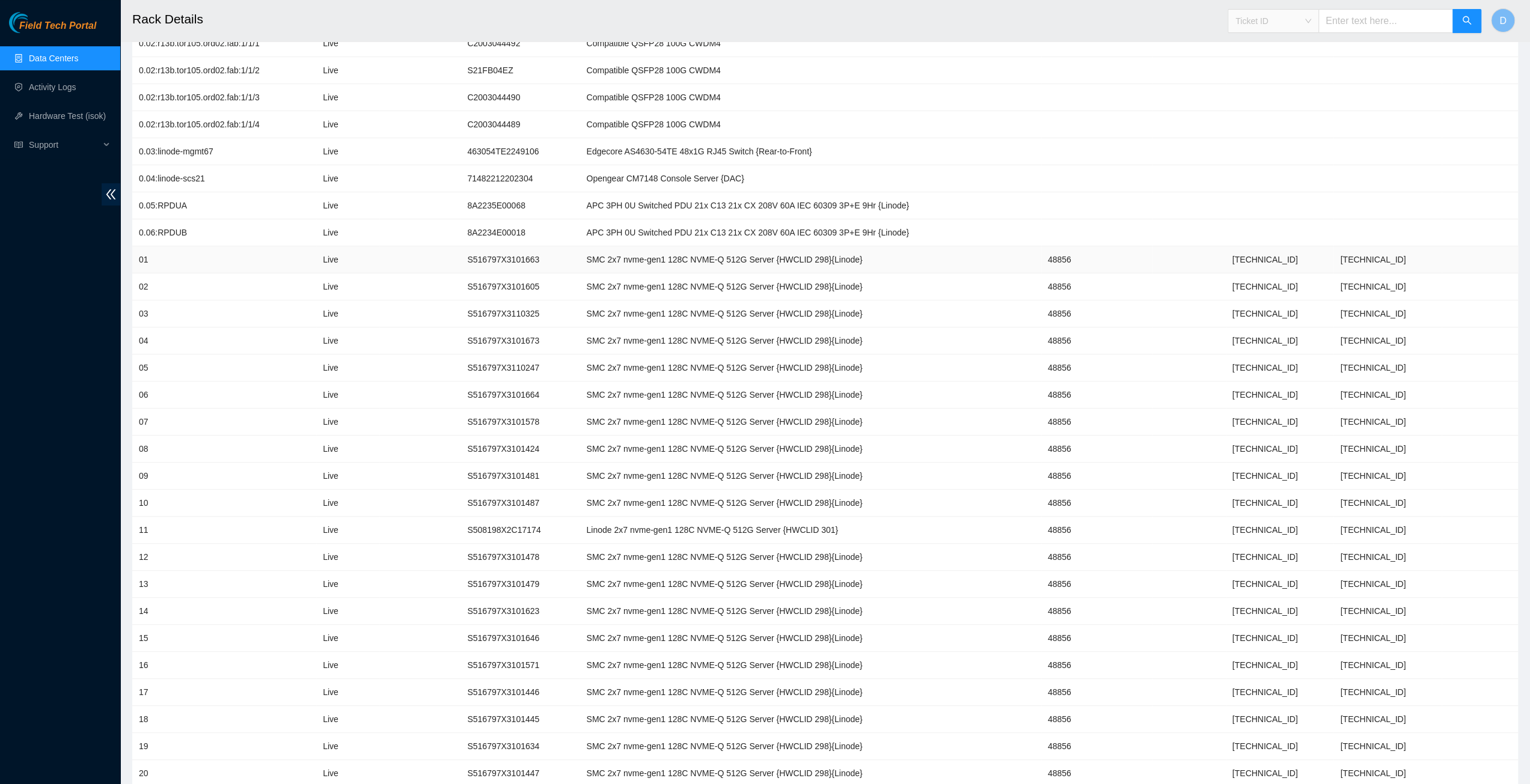
click at [514, 256] on td "S516797X3101663" at bounding box center [520, 259] width 119 height 27
click at [517, 256] on td "S516797X3101663" at bounding box center [520, 259] width 119 height 27
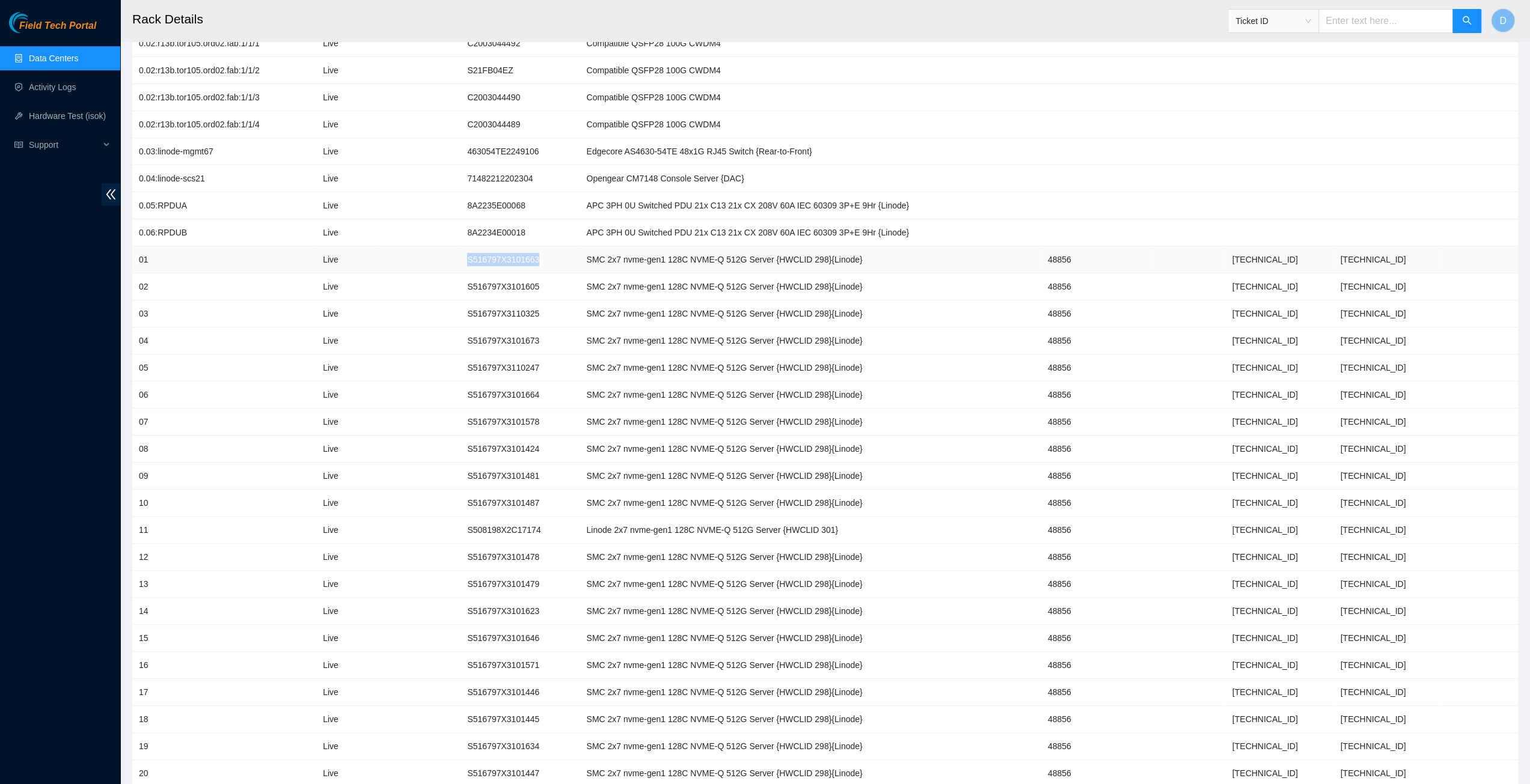
copy td "S516797X3101663"
click at [1299, 18] on span "Ticket ID" at bounding box center [1273, 20] width 76 height 18
click at [1294, 119] on div "Serial Number" at bounding box center [1284, 121] width 76 height 14
click at [1355, 27] on input "text" at bounding box center [1385, 20] width 134 height 24
paste input "S516797X3101663"
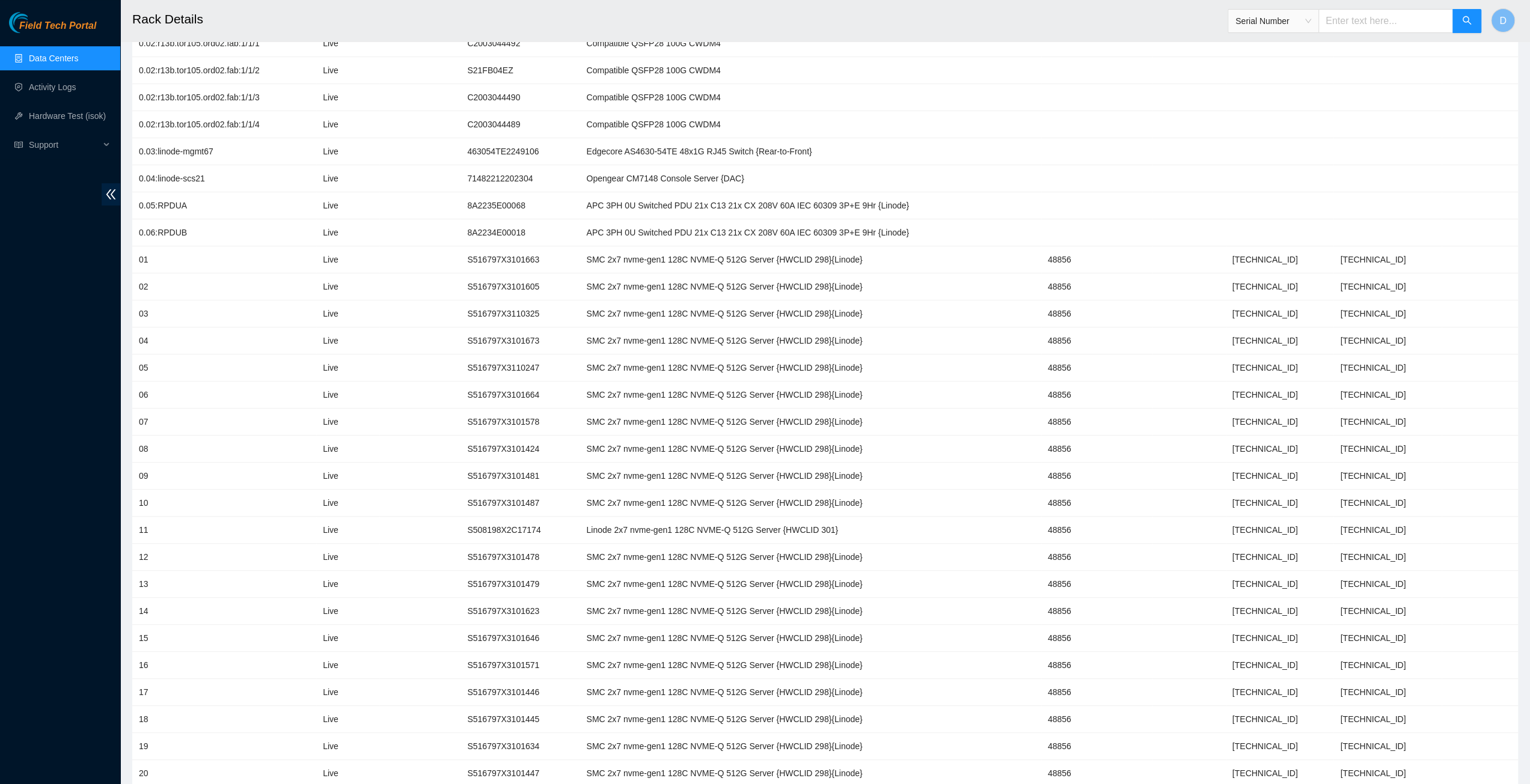
type input "S516797X3101663"
click at [1465, 18] on icon "search" at bounding box center [1467, 20] width 10 height 10
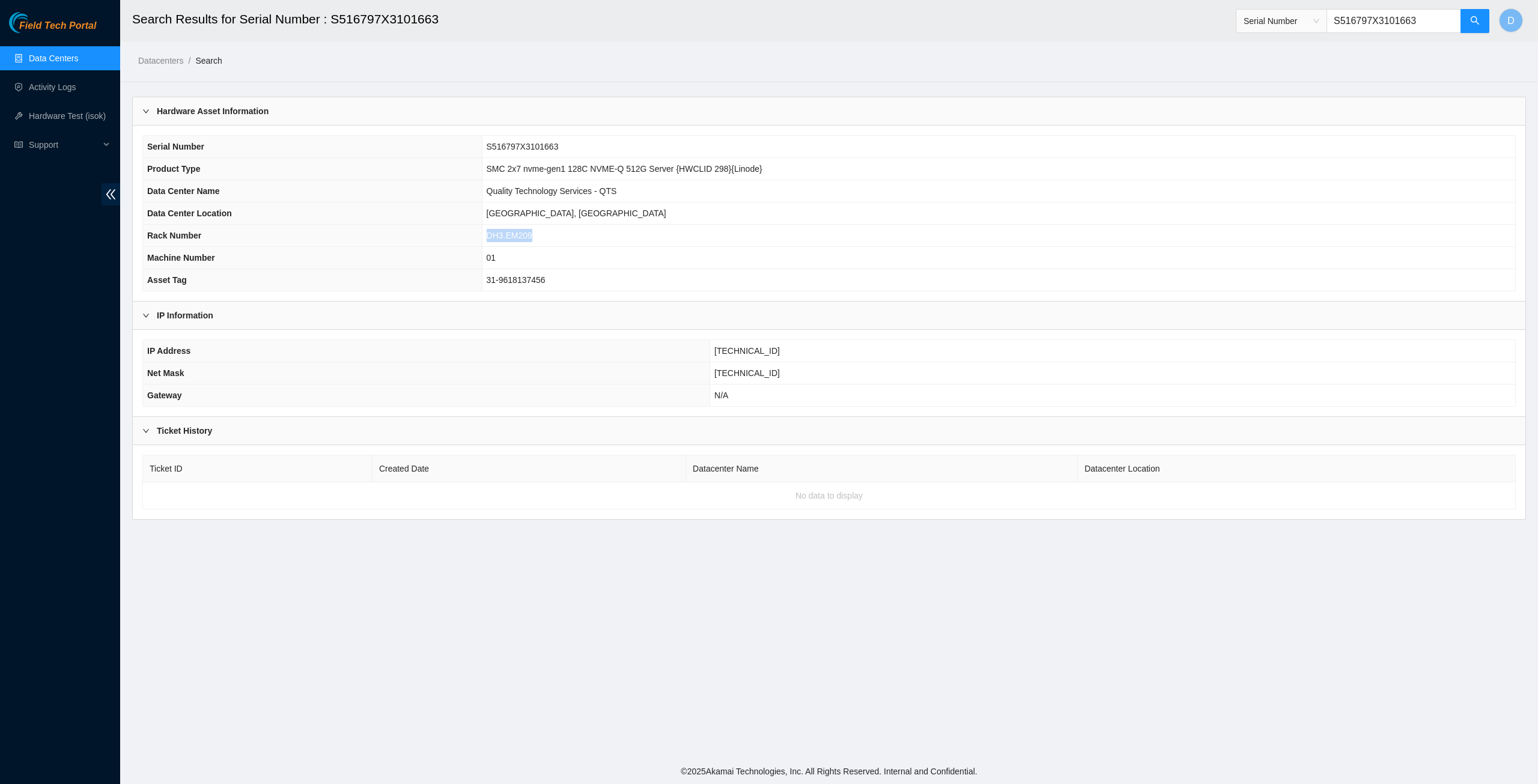
drag, startPoint x: 536, startPoint y: 232, endPoint x: 487, endPoint y: 232, distance: 49.0
click at [487, 232] on td "DH3.EM209" at bounding box center [998, 235] width 1033 height 22
drag, startPoint x: 506, startPoint y: 253, endPoint x: 491, endPoint y: 253, distance: 15.0
click at [491, 253] on td "01" at bounding box center [998, 257] width 1033 height 22
drag, startPoint x: 558, startPoint y: 146, endPoint x: 480, endPoint y: 147, distance: 78.0
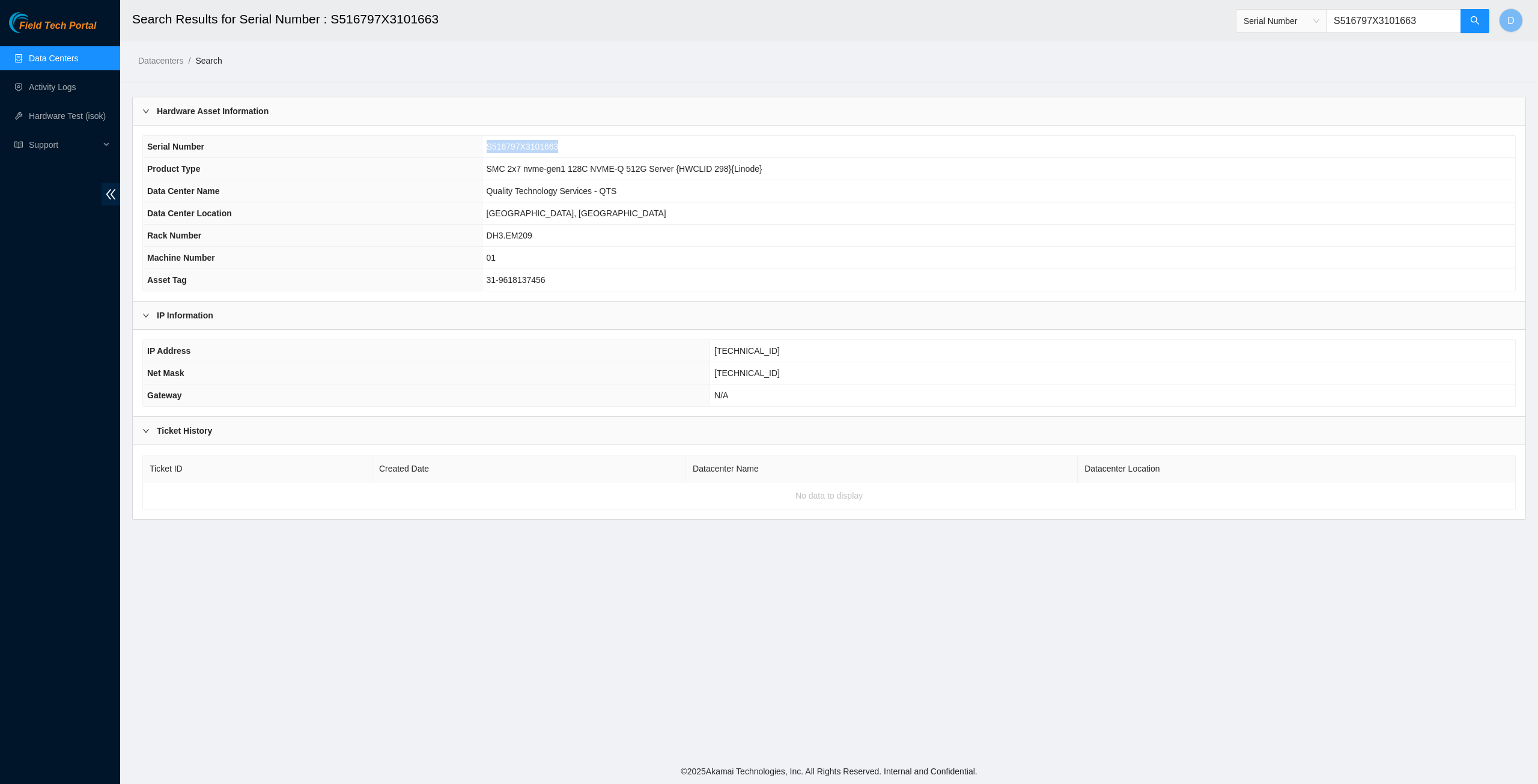
click at [481, 147] on tr "Serial Number S516797X3101663" at bounding box center [829, 147] width 1372 height 22
click at [73, 56] on link "Data Centers" at bounding box center [53, 58] width 50 height 10
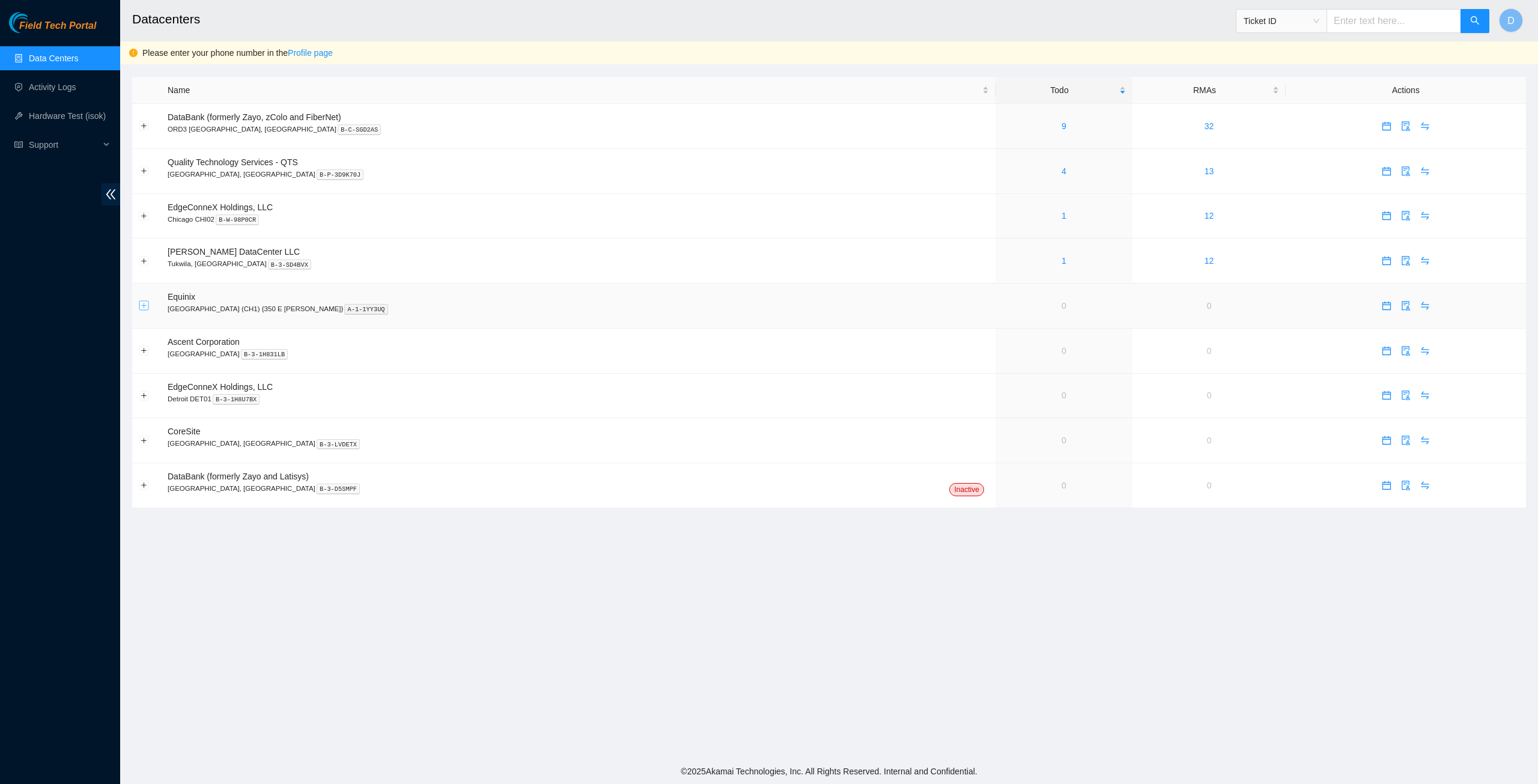
click at [144, 307] on button "Expand row" at bounding box center [144, 306] width 10 height 10
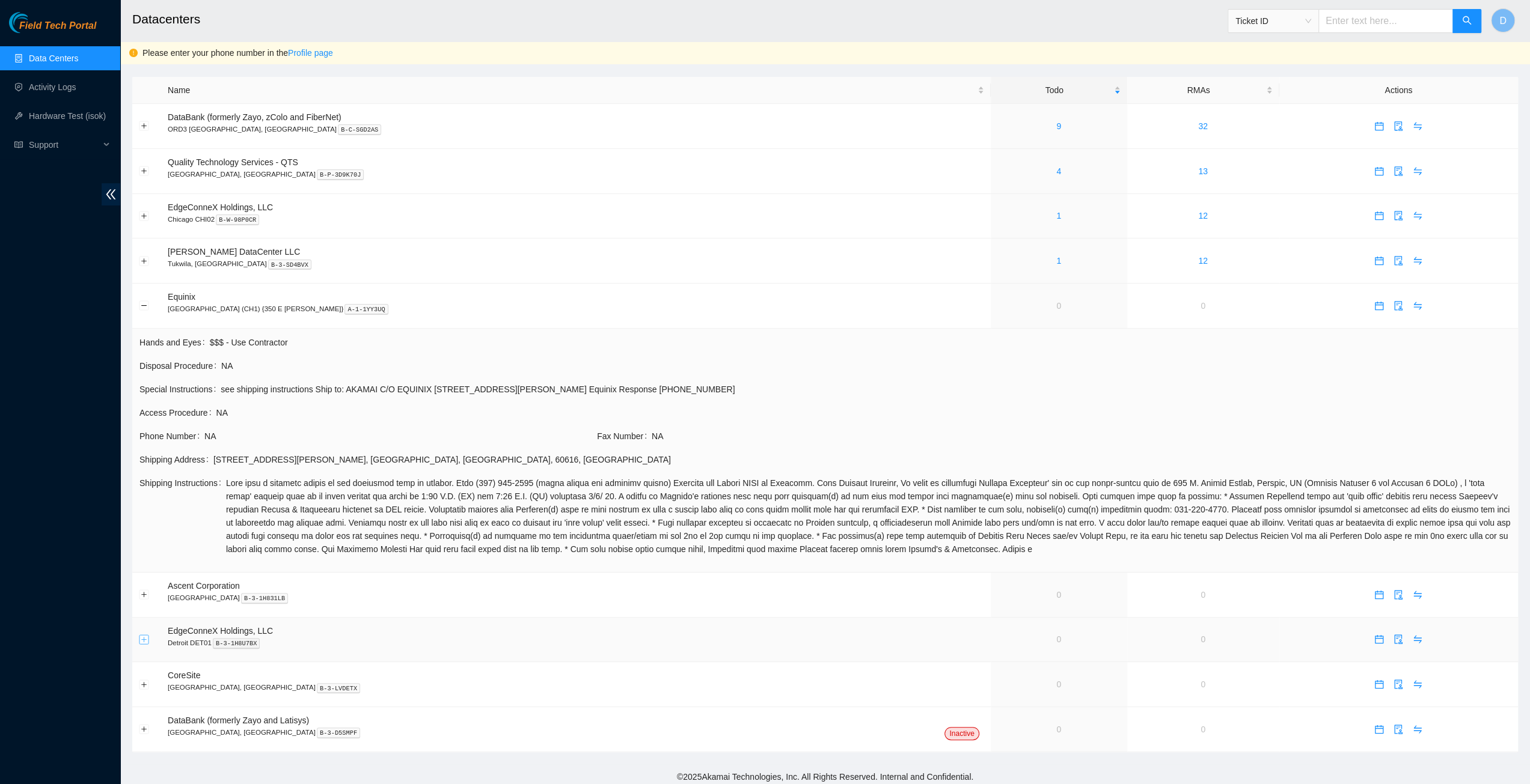
click at [143, 639] on button "Expand row" at bounding box center [144, 639] width 10 height 10
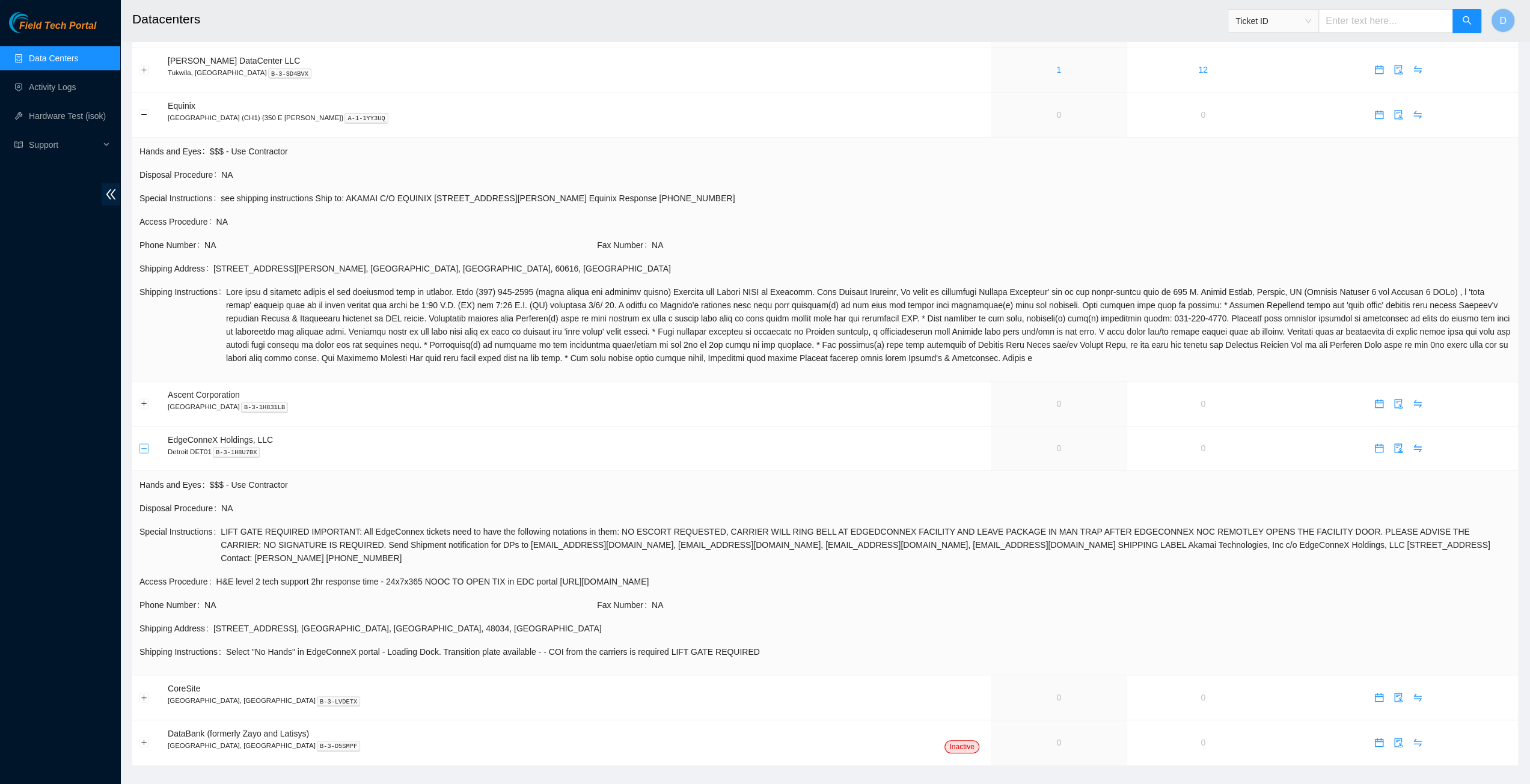
scroll to position [197, 0]
